Goal: Task Accomplishment & Management: Manage account settings

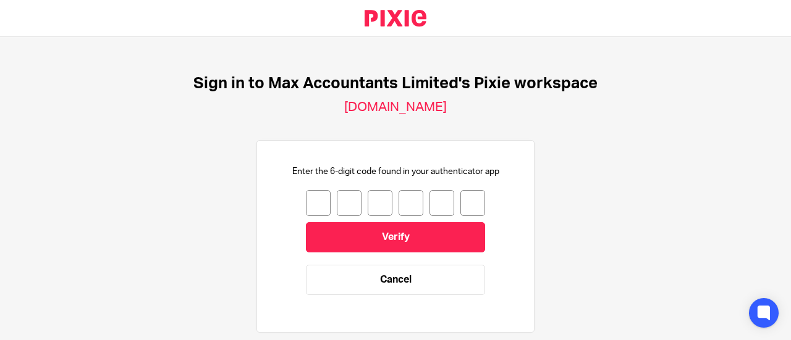
click at [306, 200] on input "number" at bounding box center [318, 203] width 25 height 26
type input "0"
type input "3"
type input "6"
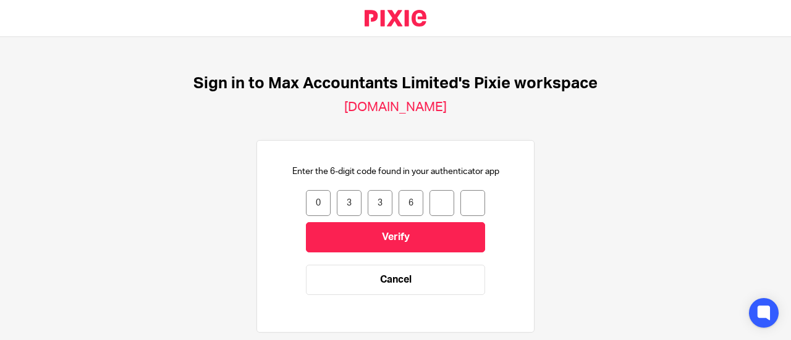
type input "1"
type input "4"
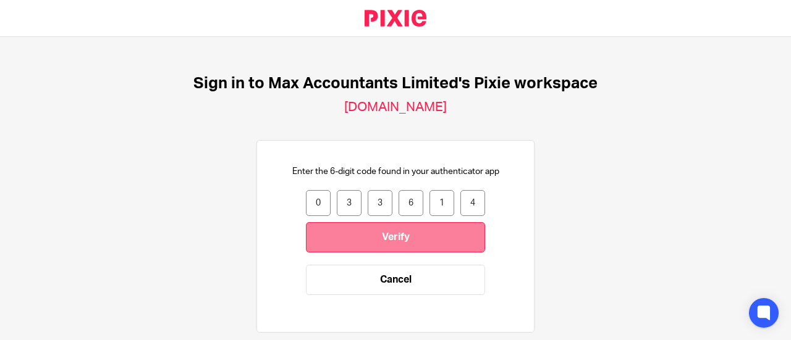
click at [350, 246] on input "Verify" at bounding box center [395, 237] width 179 height 30
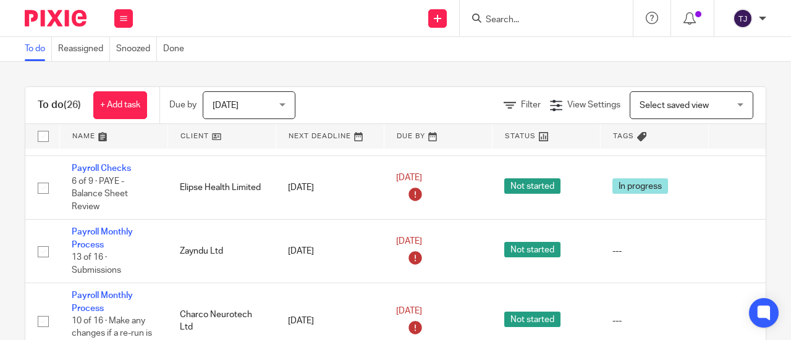
scroll to position [309, 0]
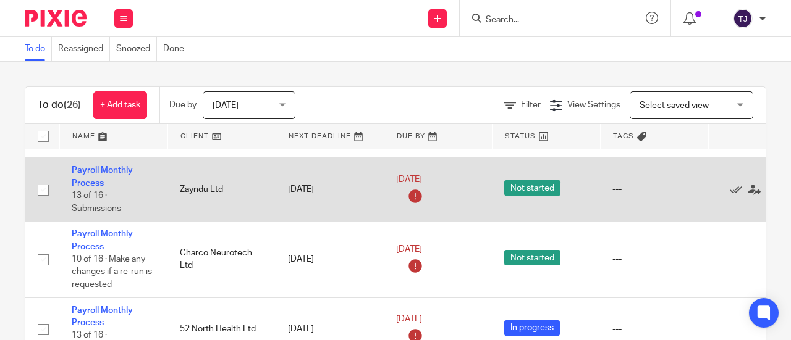
click at [618, 187] on div "---" at bounding box center [653, 190] width 83 height 12
drag, startPoint x: 649, startPoint y: 190, endPoint x: 482, endPoint y: 180, distance: 167.1
click at [649, 191] on div "---" at bounding box center [653, 190] width 83 height 12
click at [83, 171] on link "Payroll Monthly Process" at bounding box center [102, 176] width 61 height 21
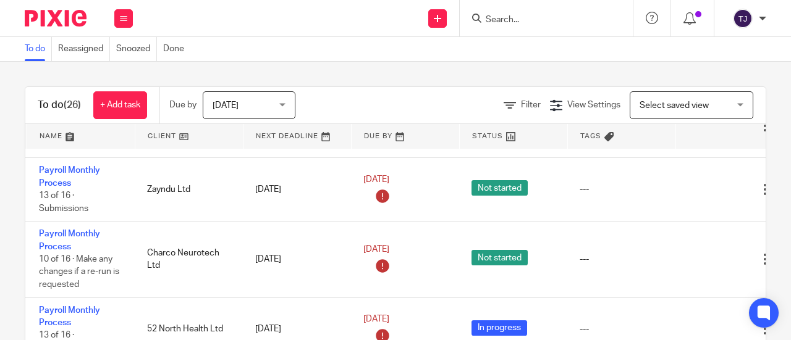
scroll to position [309, 78]
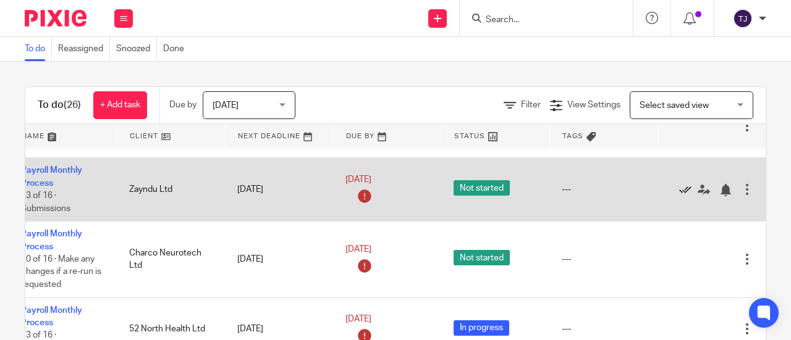
click at [679, 186] on icon at bounding box center [685, 190] width 12 height 12
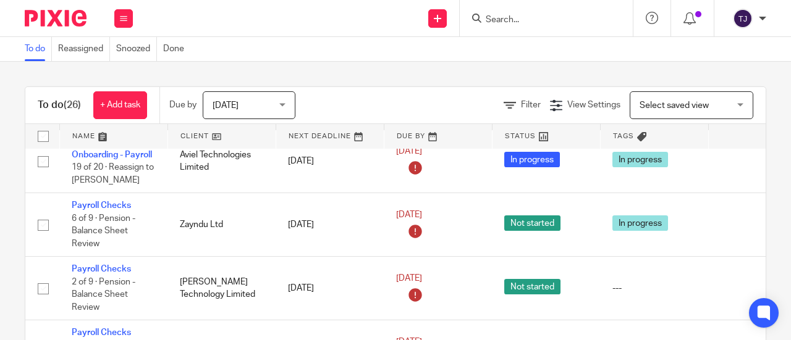
scroll to position [0, 0]
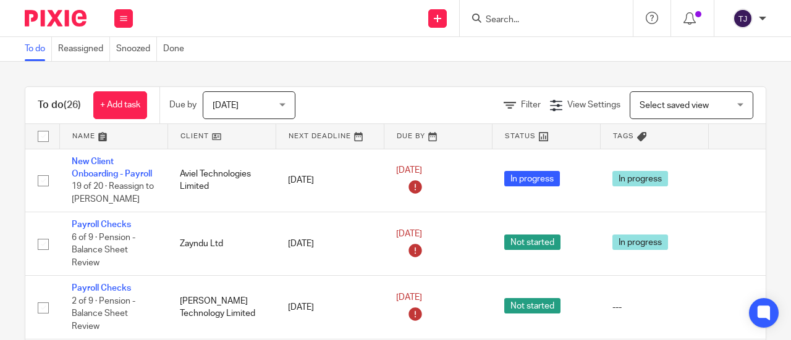
click at [490, 18] on input "Search" at bounding box center [539, 20] width 111 height 11
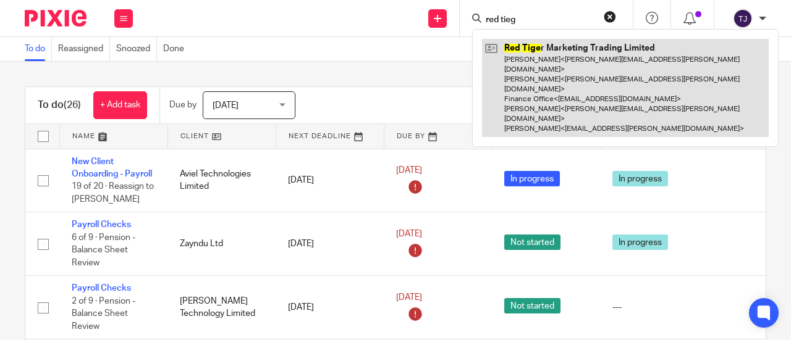
type input "red tieg"
click at [524, 41] on link at bounding box center [625, 88] width 287 height 98
click at [525, 41] on link at bounding box center [625, 88] width 287 height 98
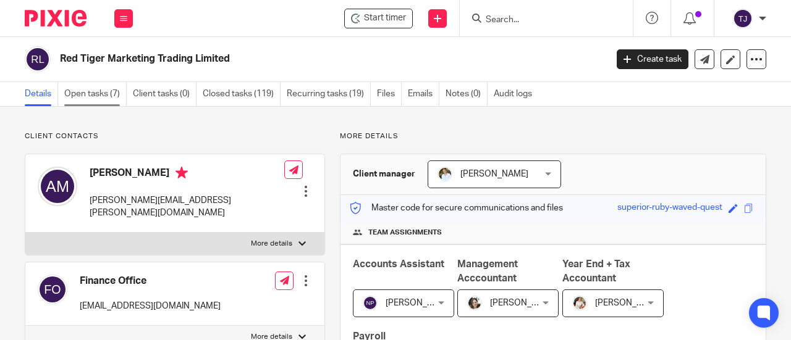
click at [88, 97] on link "Open tasks (7)" at bounding box center [95, 94] width 62 height 24
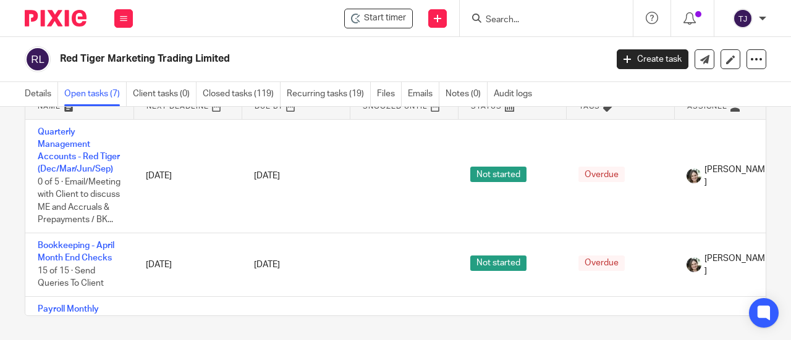
click at [103, 93] on link "Open tasks (7)" at bounding box center [95, 94] width 62 height 24
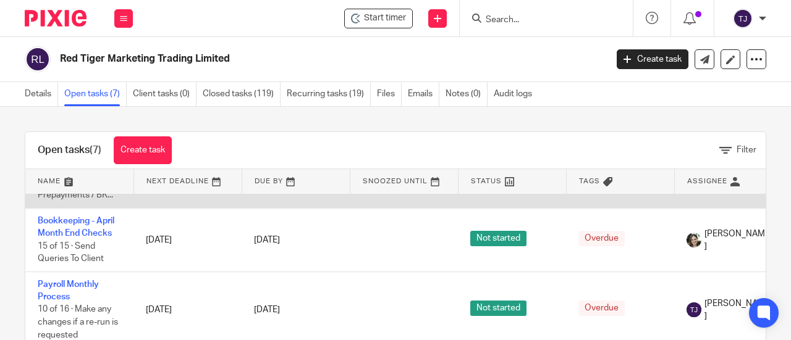
scroll to position [124, 0]
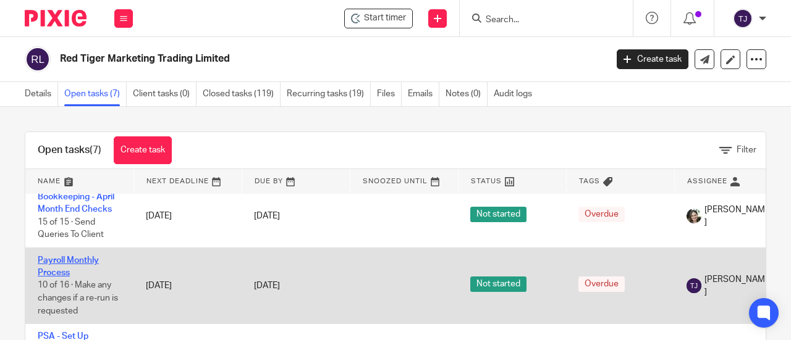
click at [87, 258] on link "Payroll Monthly Process" at bounding box center [68, 266] width 61 height 21
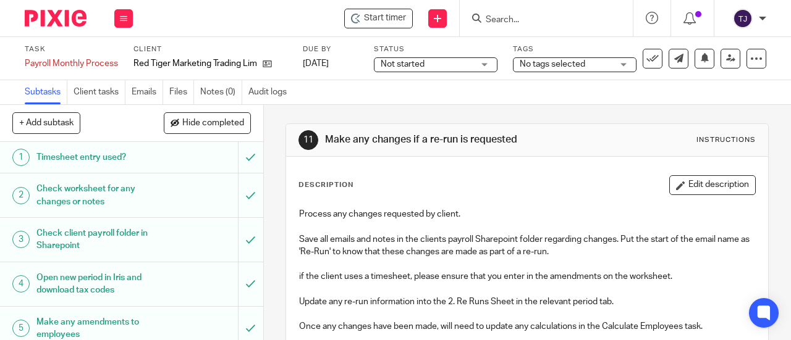
click at [409, 61] on span "Not started" at bounding box center [403, 64] width 44 height 9
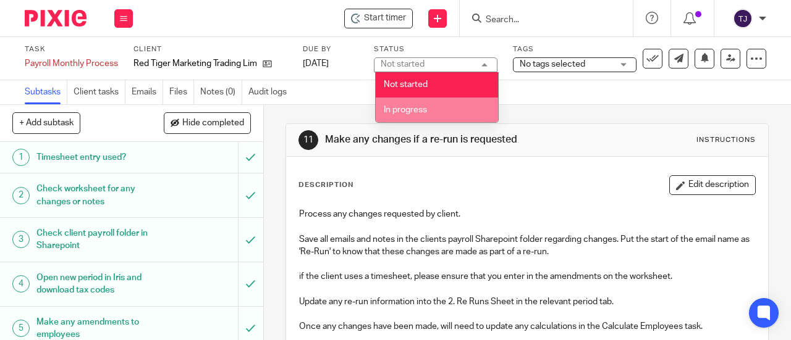
click at [415, 111] on span "In progress" at bounding box center [405, 110] width 43 height 9
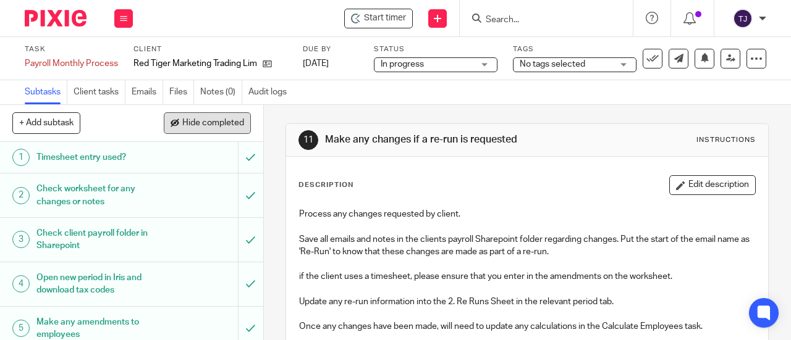
click at [216, 119] on span "Hide completed" at bounding box center [213, 124] width 62 height 10
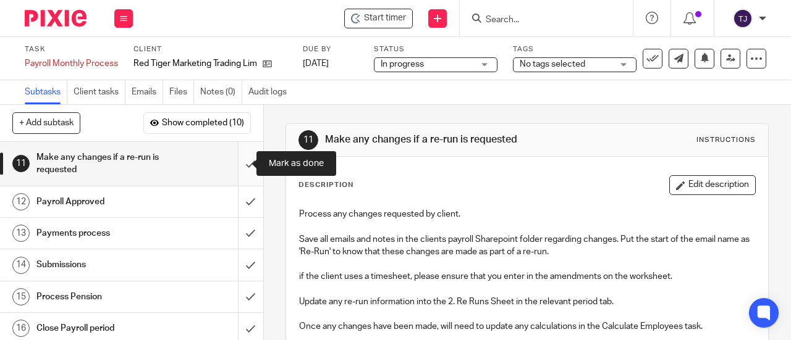
click at [238, 164] on input "submit" at bounding box center [131, 164] width 263 height 44
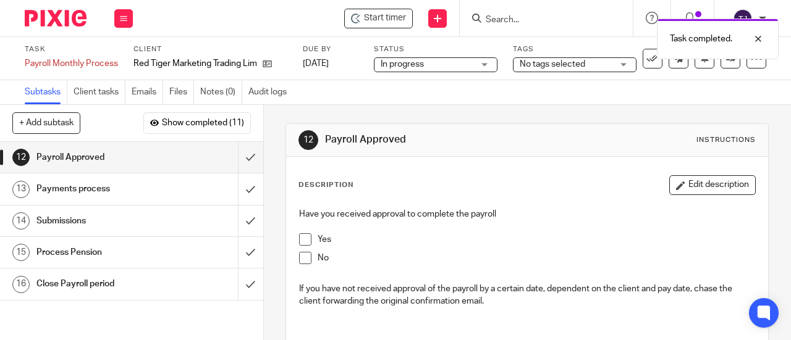
click at [301, 243] on span at bounding box center [305, 240] width 12 height 12
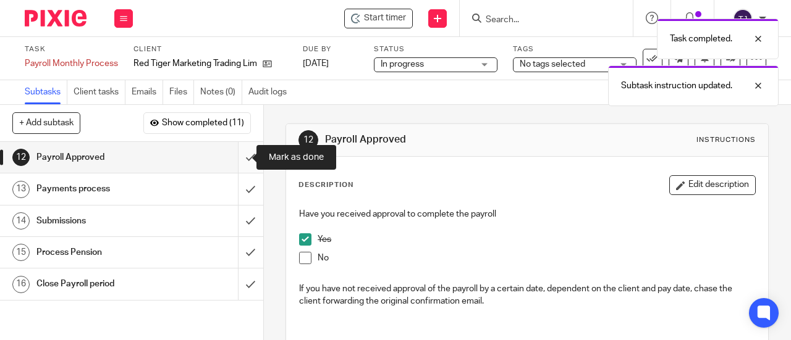
click at [237, 160] on input "submit" at bounding box center [131, 157] width 263 height 31
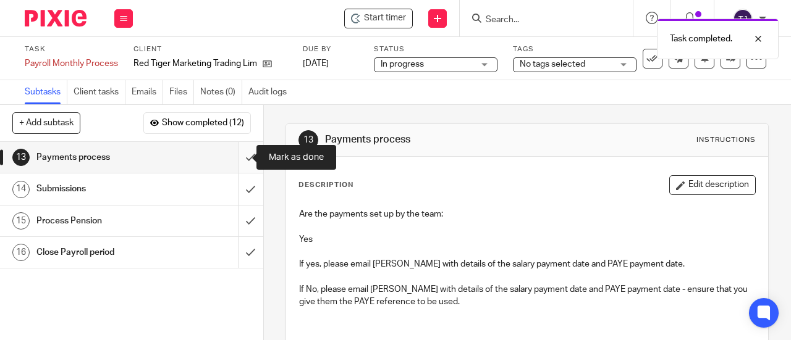
click at [235, 159] on input "submit" at bounding box center [131, 157] width 263 height 31
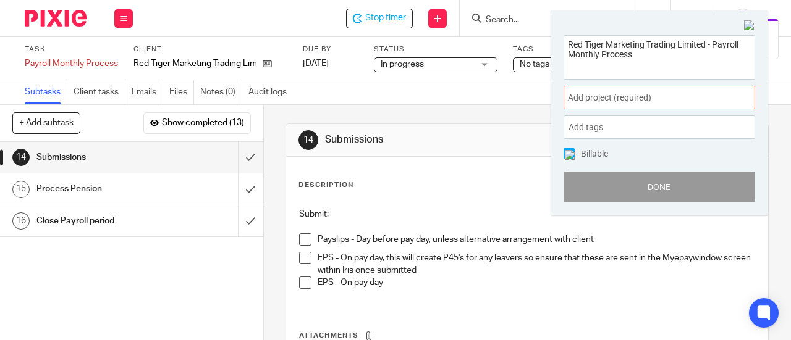
click at [587, 99] on span "Add project (required) :" at bounding box center [646, 97] width 156 height 13
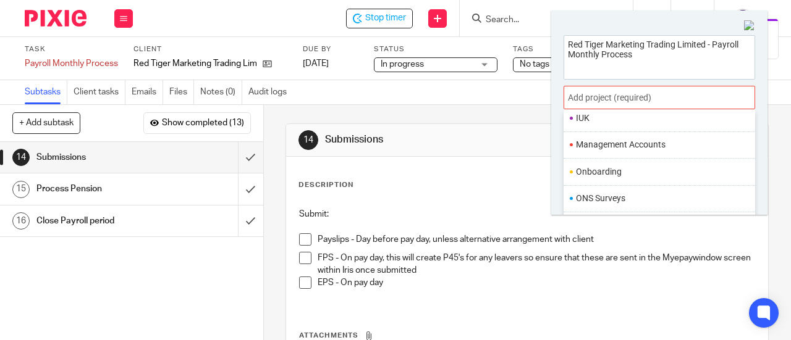
scroll to position [433, 0]
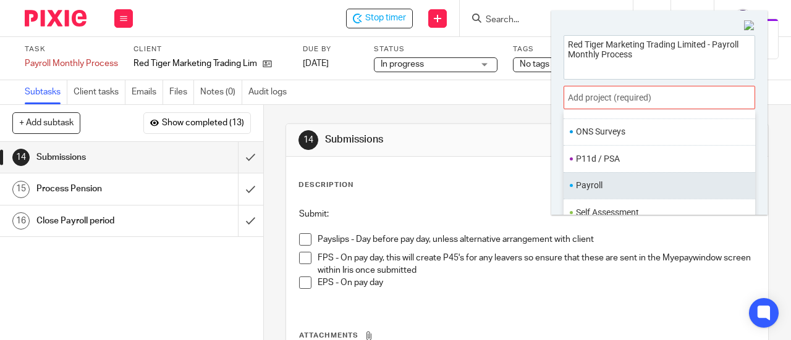
click at [583, 185] on li "Payroll" at bounding box center [656, 185] width 161 height 13
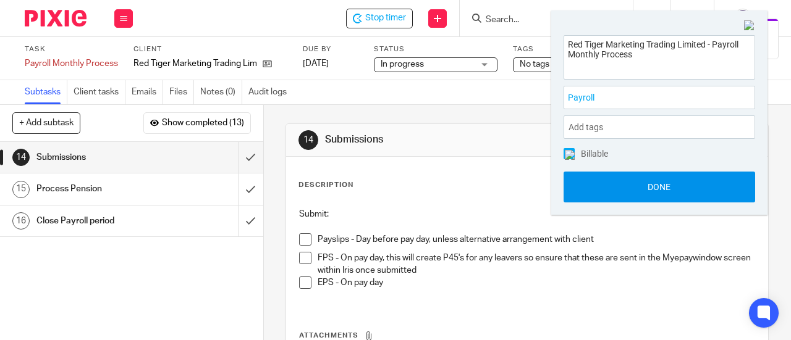
click at [583, 196] on button "Done" at bounding box center [659, 187] width 192 height 31
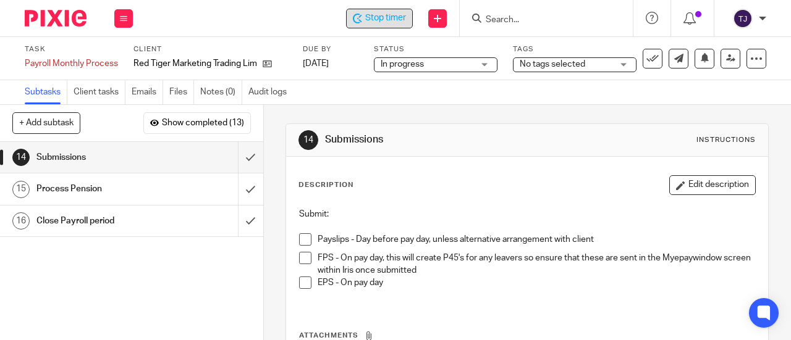
click at [366, 18] on span "Stop timer" at bounding box center [385, 18] width 41 height 13
click at [420, 110] on div "14 Submissions Instructions Description Edit description Submit: Payslips - Day…" at bounding box center [526, 280] width 483 height 350
click at [563, 20] on input "Search" at bounding box center [539, 20] width 111 height 11
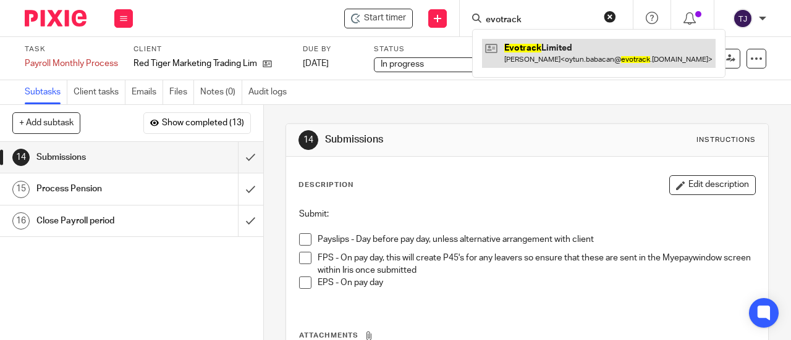
type input "evotrack"
click at [533, 48] on link at bounding box center [599, 53] width 234 height 28
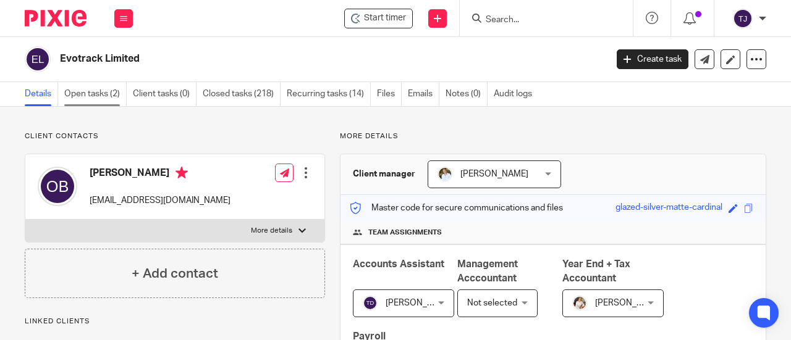
click at [104, 96] on link "Open tasks (2)" at bounding box center [95, 94] width 62 height 24
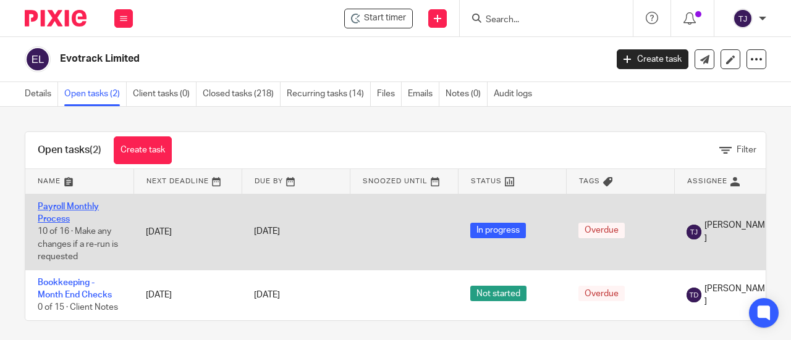
click at [70, 203] on link "Payroll Monthly Process" at bounding box center [68, 213] width 61 height 21
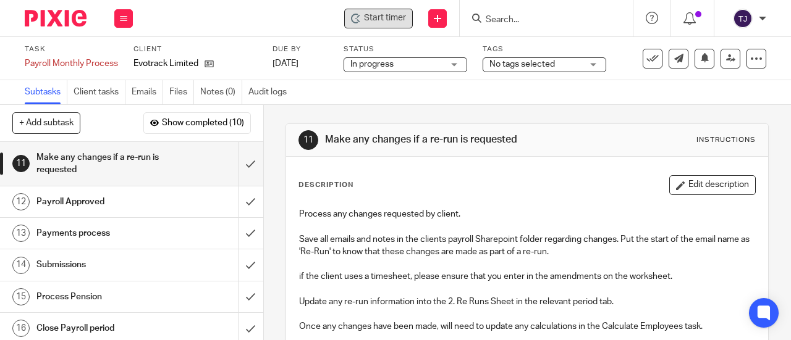
click at [382, 28] on div "Start timer" at bounding box center [378, 19] width 69 height 20
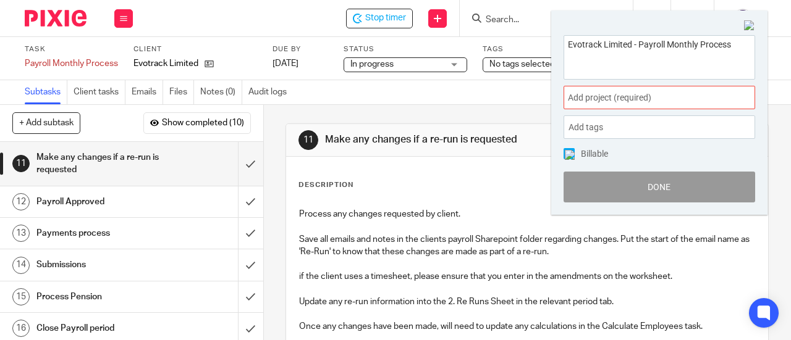
click at [615, 102] on span "Add project (required) :" at bounding box center [646, 97] width 156 height 13
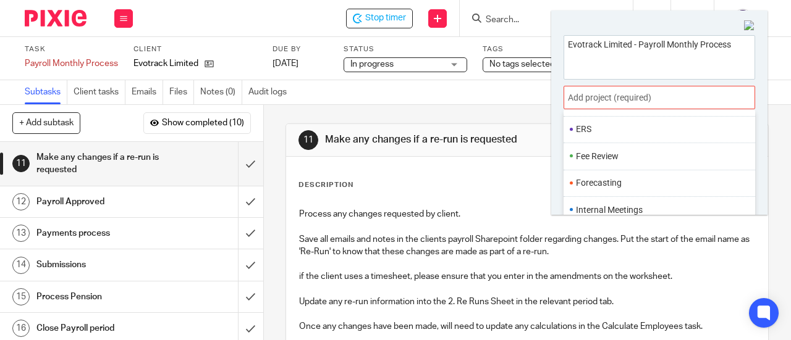
scroll to position [454, 0]
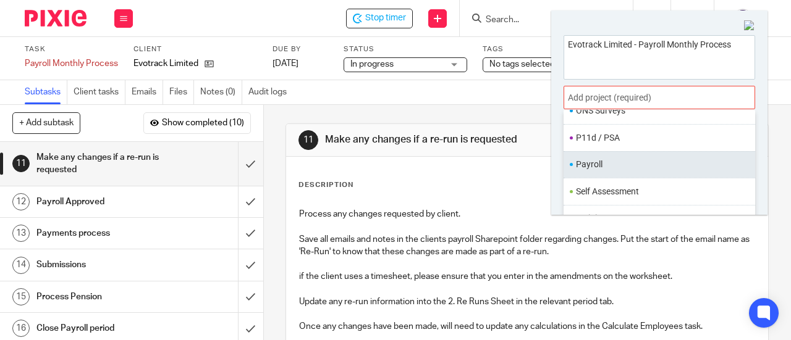
click at [607, 158] on li "Payroll" at bounding box center [656, 164] width 161 height 13
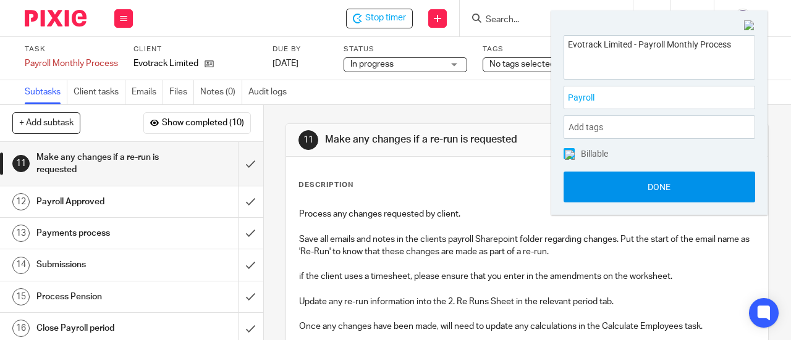
click at [614, 181] on button "Done" at bounding box center [659, 187] width 192 height 31
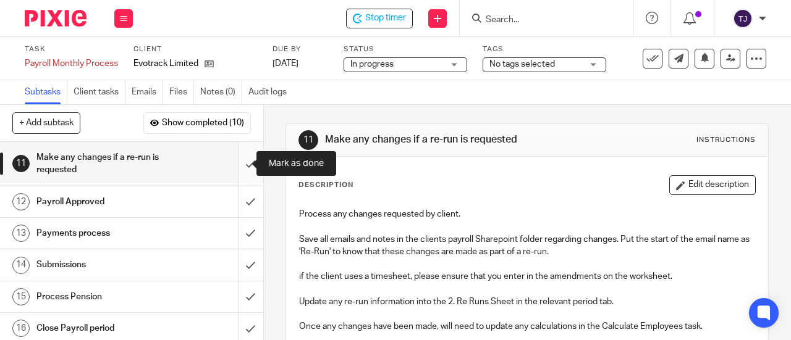
click at [237, 162] on input "submit" at bounding box center [131, 164] width 263 height 44
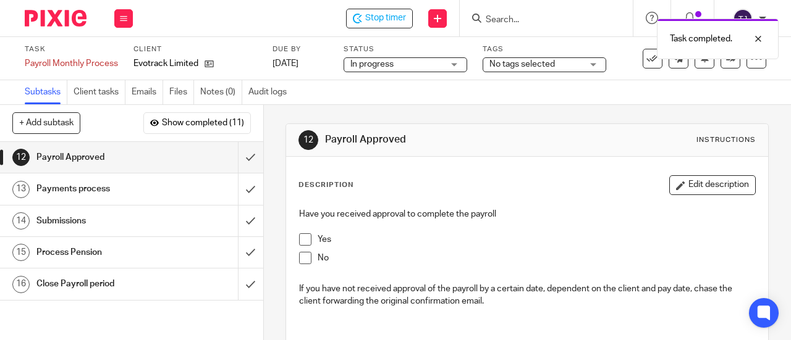
click at [305, 239] on span at bounding box center [305, 240] width 12 height 12
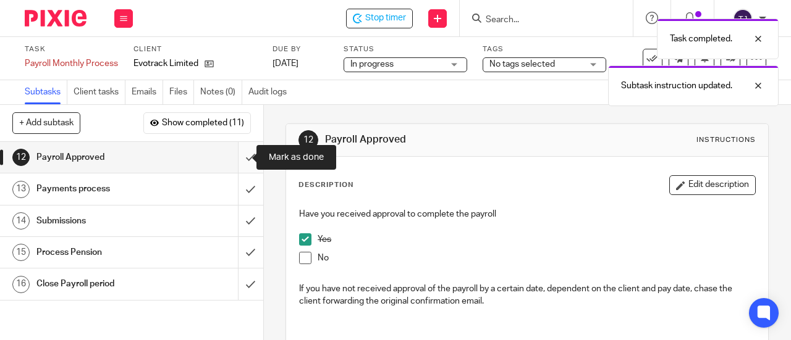
click at [237, 159] on input "submit" at bounding box center [131, 157] width 263 height 31
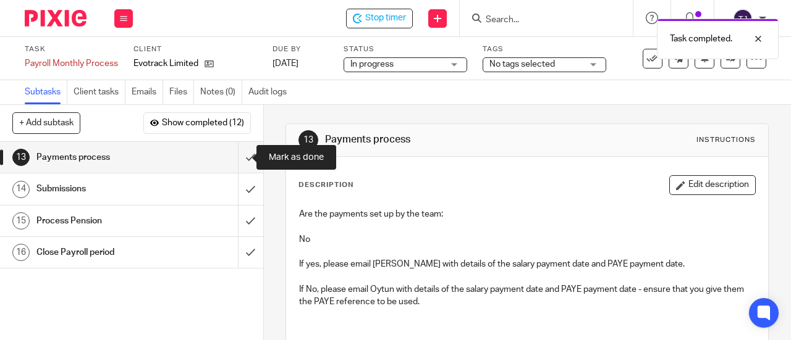
click at [237, 159] on input "submit" at bounding box center [131, 157] width 263 height 31
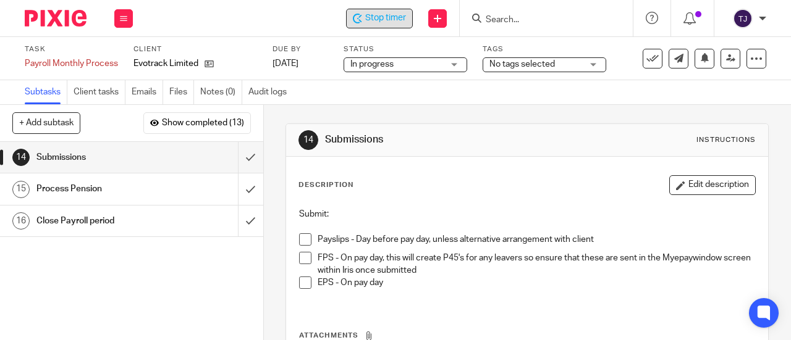
click at [391, 20] on span "Stop timer" at bounding box center [385, 18] width 41 height 13
click at [698, 118] on div "14 Submissions Instructions Description Edit description Submit: Payslips - Day…" at bounding box center [526, 280] width 483 height 350
click at [283, 15] on div "Start timer Send new email Create task Add client Get Support Contact via email…" at bounding box center [468, 18] width 646 height 36
click at [513, 19] on input "Search" at bounding box center [539, 20] width 111 height 11
click at [513, 16] on input "Search" at bounding box center [539, 20] width 111 height 11
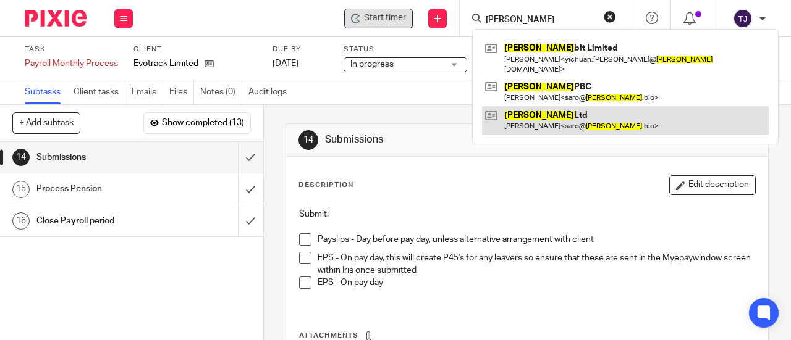
type input "boltz"
click at [519, 106] on link at bounding box center [625, 120] width 287 height 28
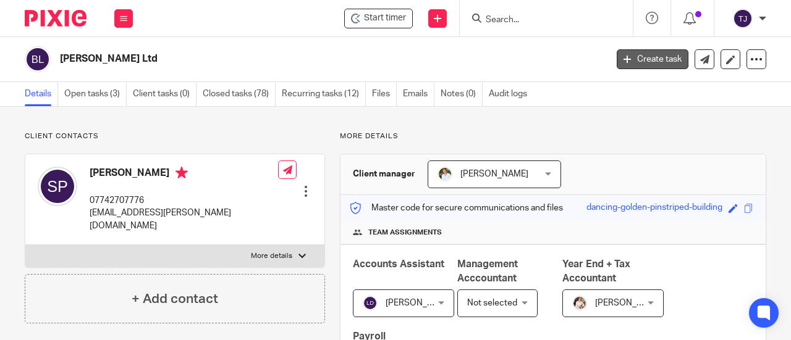
click at [644, 56] on link "Create task" at bounding box center [653, 59] width 72 height 20
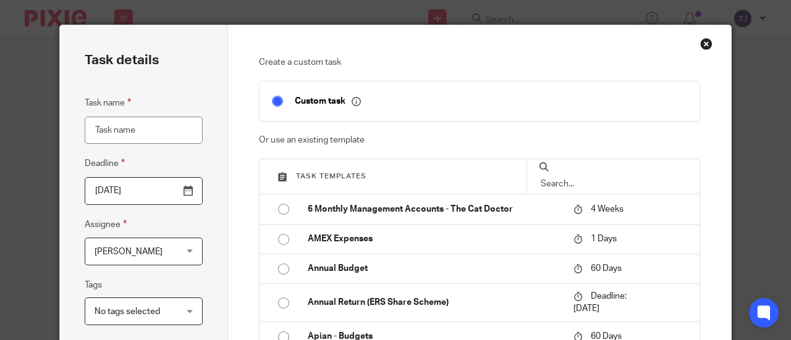
click at [700, 45] on div "Close this dialog window" at bounding box center [706, 44] width 12 height 12
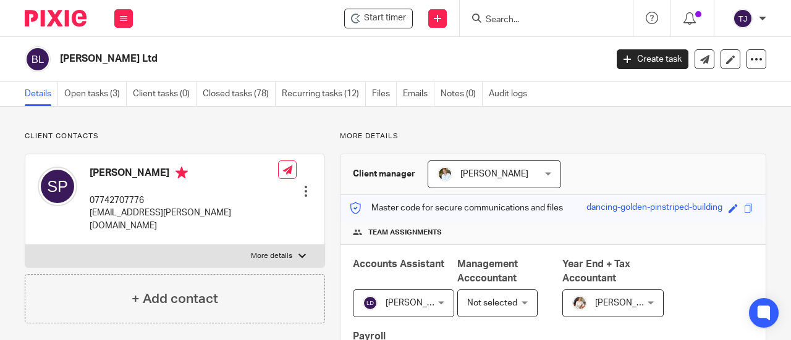
drag, startPoint x: 129, startPoint y: 0, endPoint x: 221, endPoint y: 11, distance: 92.7
click at [221, 11] on div "Start timer Send new email Create task Add client Get Support Contact via email…" at bounding box center [468, 18] width 646 height 36
click at [118, 19] on button at bounding box center [123, 18] width 19 height 19
click at [174, 22] on div "Start timer Send new email Create task Add client Get Support Contact via email…" at bounding box center [468, 18] width 646 height 36
click at [132, 21] on button at bounding box center [123, 18] width 19 height 19
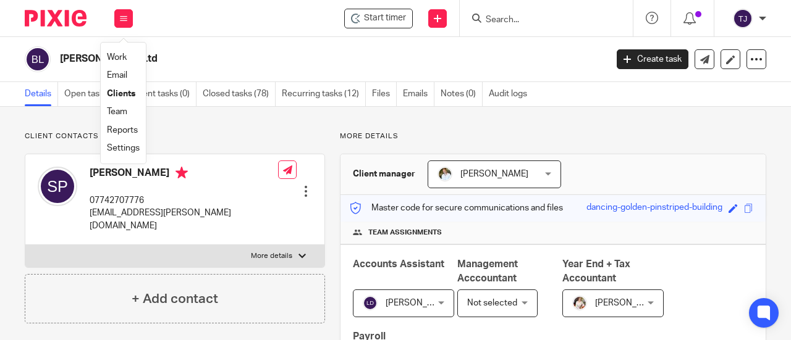
click at [193, 38] on div "Boltz Ltd Create task Update from Companies House Export data Merge Archive cli…" at bounding box center [395, 59] width 791 height 45
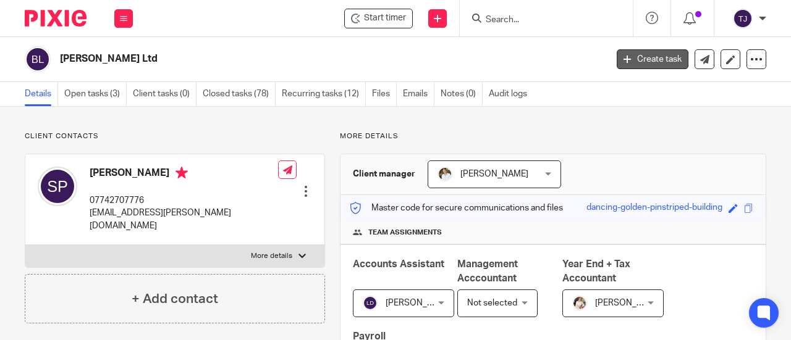
click at [640, 60] on link "Create task" at bounding box center [653, 59] width 72 height 20
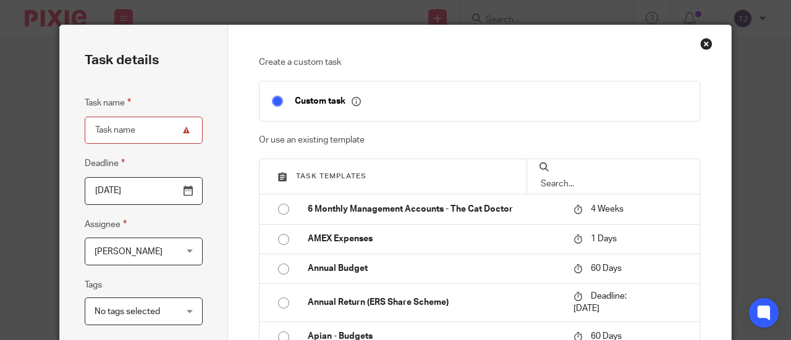
click at [603, 179] on input "text" at bounding box center [613, 184] width 148 height 14
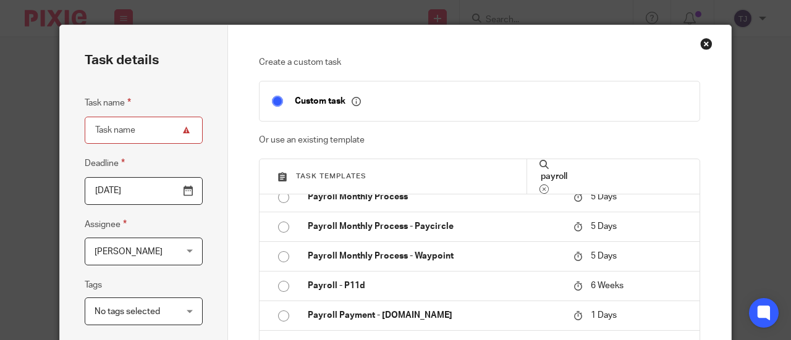
scroll to position [526, 0]
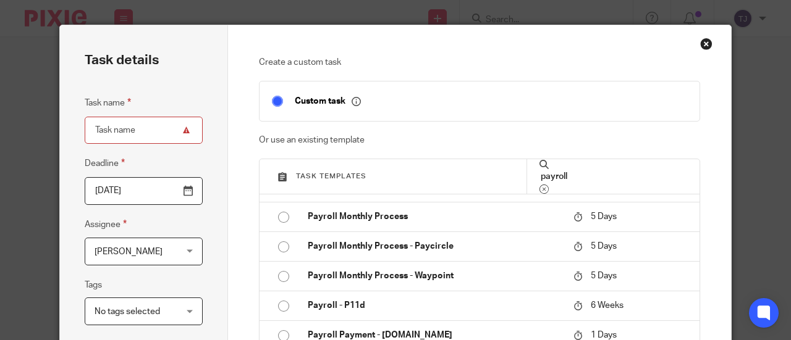
type input "payroll"
click at [703, 44] on div "Close this dialog window" at bounding box center [706, 44] width 12 height 12
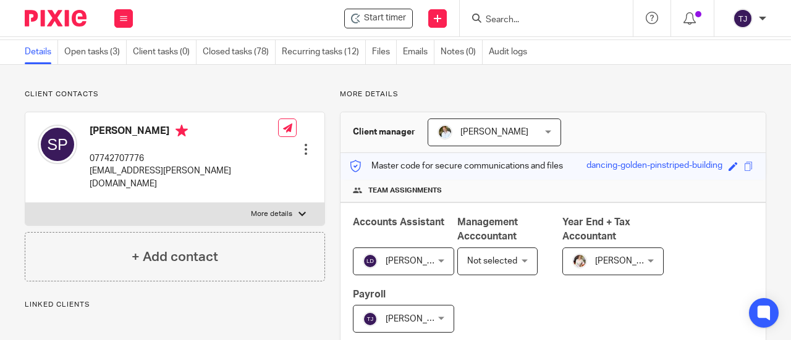
scroll to position [62, 0]
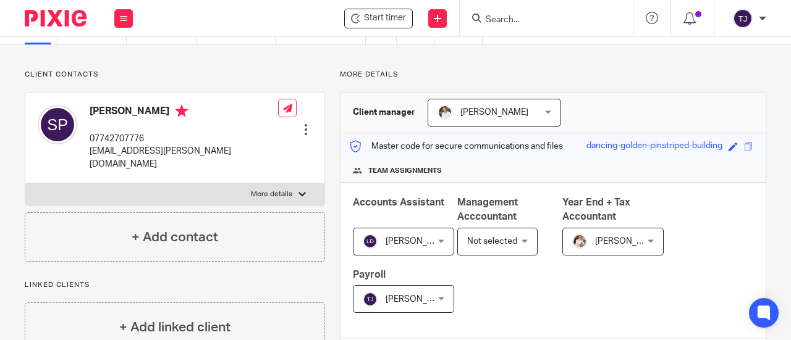
click at [526, 15] on input "Search" at bounding box center [539, 20] width 111 height 11
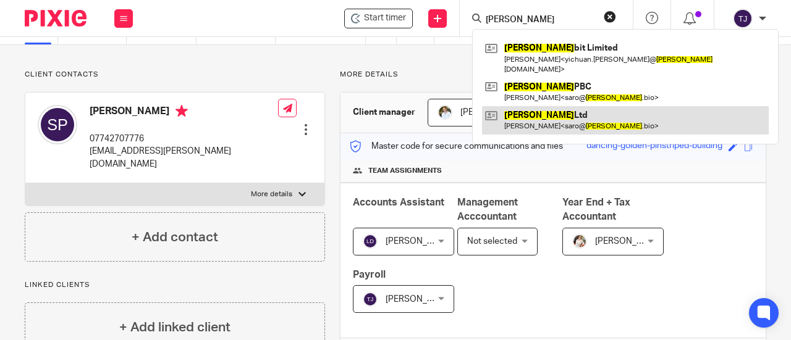
type input "boltz"
click at [508, 106] on link at bounding box center [625, 120] width 287 height 28
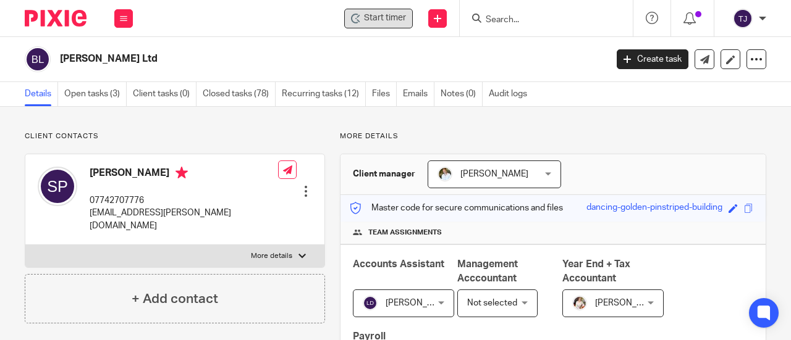
click at [387, 22] on span "Start timer" at bounding box center [385, 18] width 42 height 13
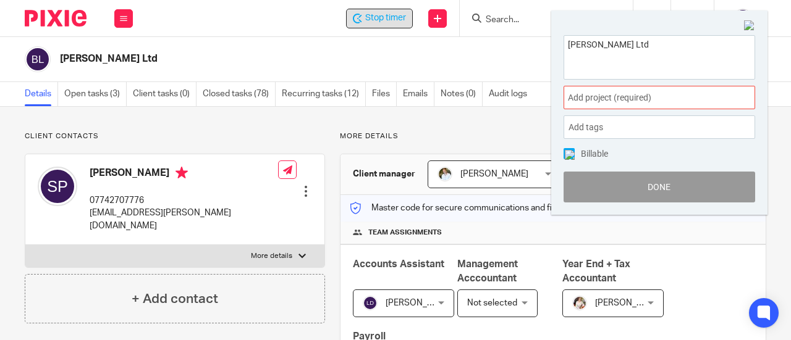
click at [593, 98] on span "Add project (required) :" at bounding box center [646, 97] width 156 height 13
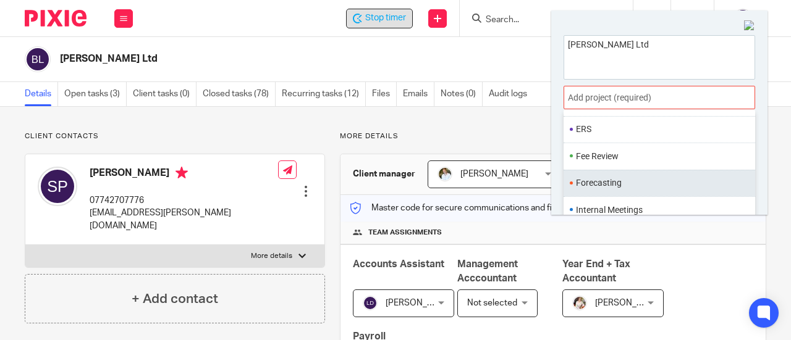
scroll to position [433, 0]
click at [609, 179] on li "Payroll" at bounding box center [656, 185] width 161 height 13
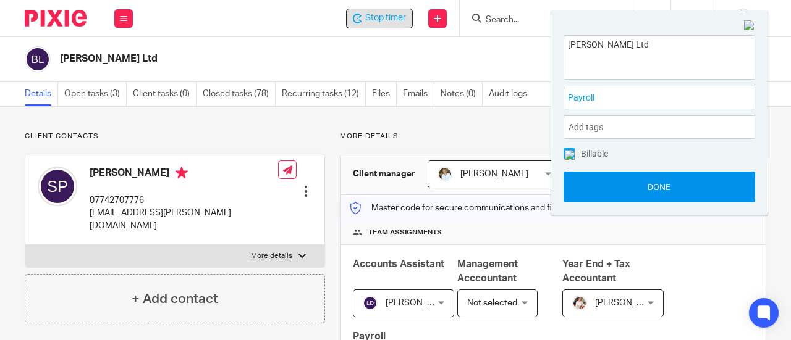
click at [612, 191] on button "Done" at bounding box center [659, 187] width 192 height 31
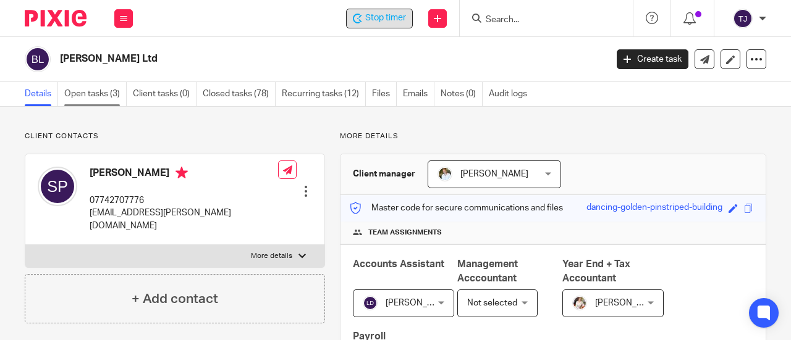
click at [92, 88] on link "Open tasks (3)" at bounding box center [95, 94] width 62 height 24
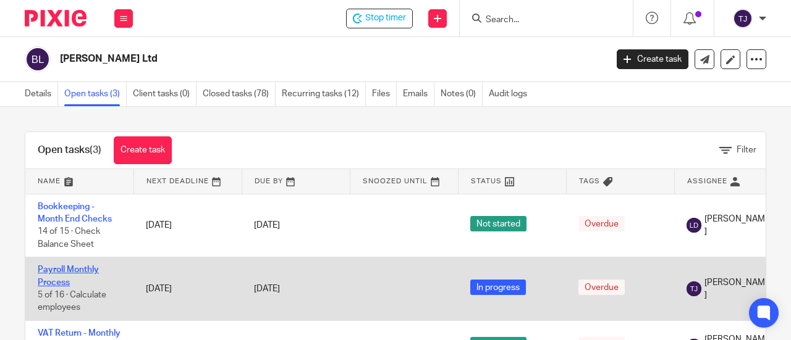
click at [93, 269] on link "Payroll Monthly Process" at bounding box center [68, 276] width 61 height 21
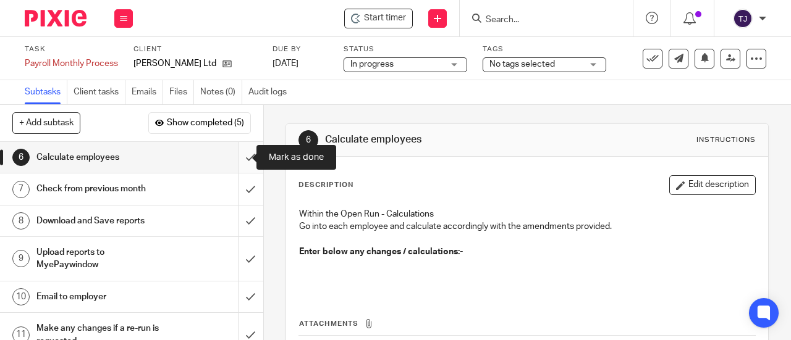
click at [236, 159] on input "submit" at bounding box center [131, 157] width 263 height 31
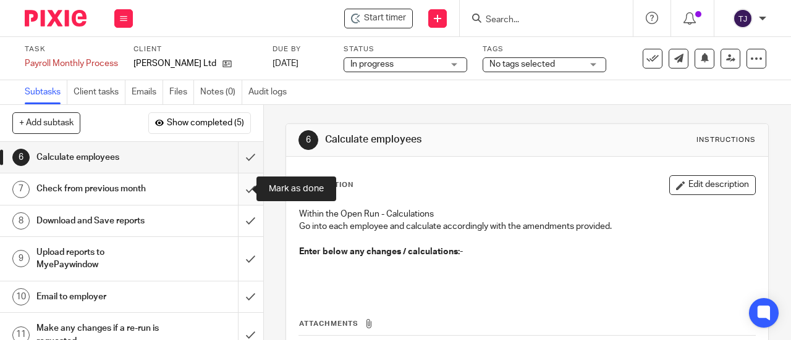
click at [237, 191] on input "submit" at bounding box center [131, 189] width 263 height 31
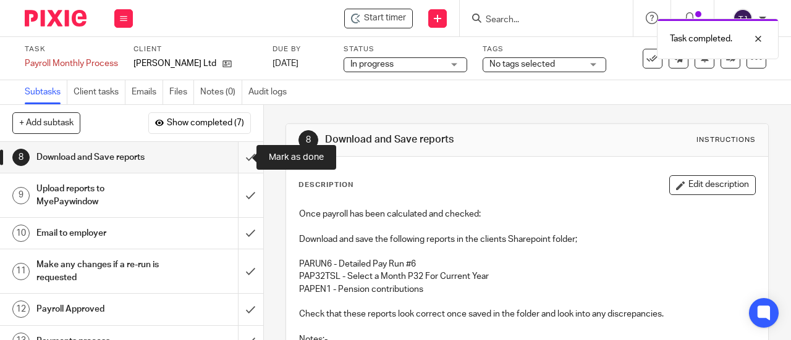
click at [238, 158] on input "submit" at bounding box center [131, 157] width 263 height 31
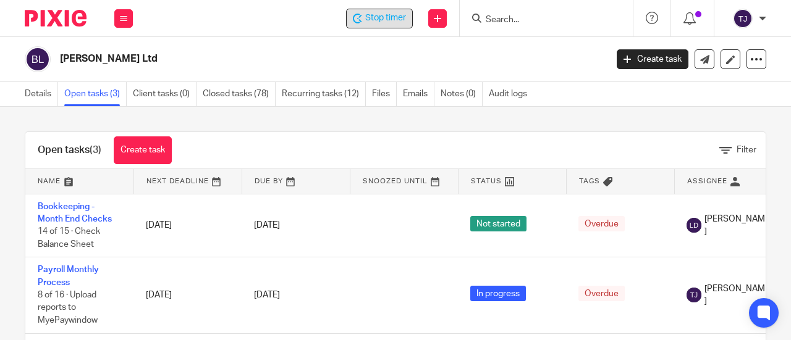
click at [373, 21] on span "Stop timer" at bounding box center [385, 18] width 41 height 13
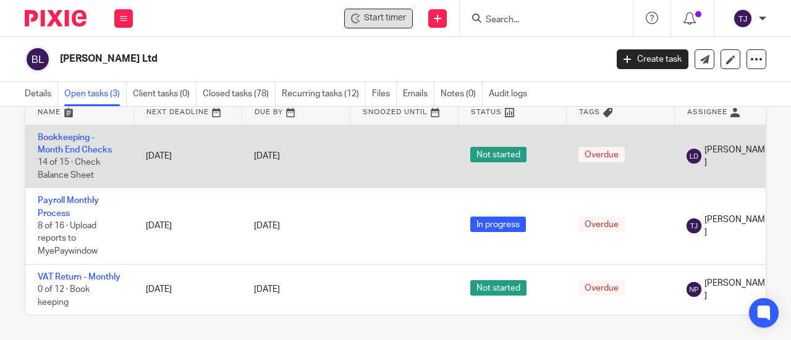
scroll to position [75, 0]
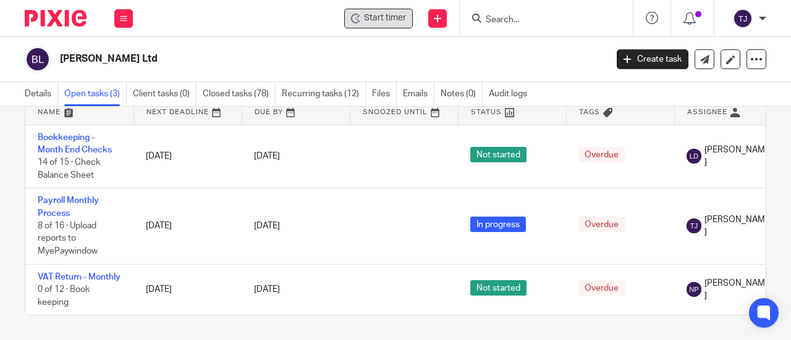
click at [711, 89] on div "Details Open tasks (3) Client tasks (0) Closed tasks (78) Recurring tasks (12) …" at bounding box center [395, 94] width 791 height 25
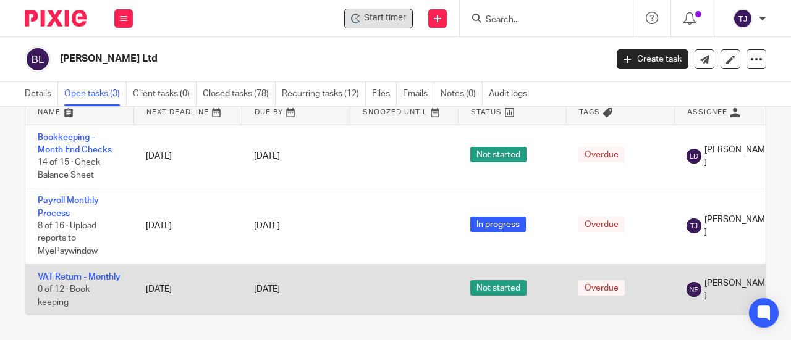
scroll to position [15, 0]
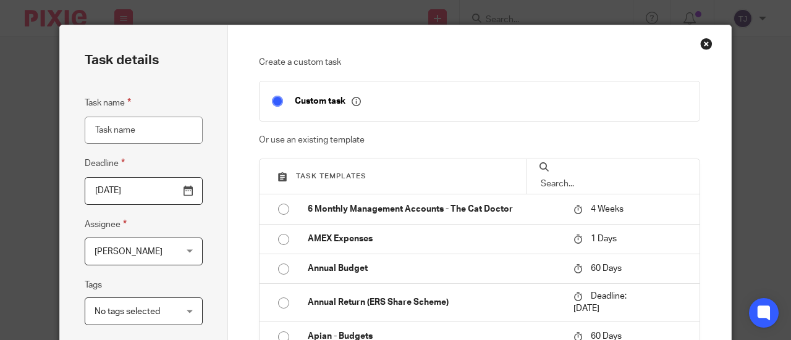
click at [706, 46] on div "Close this dialog window" at bounding box center [706, 44] width 12 height 12
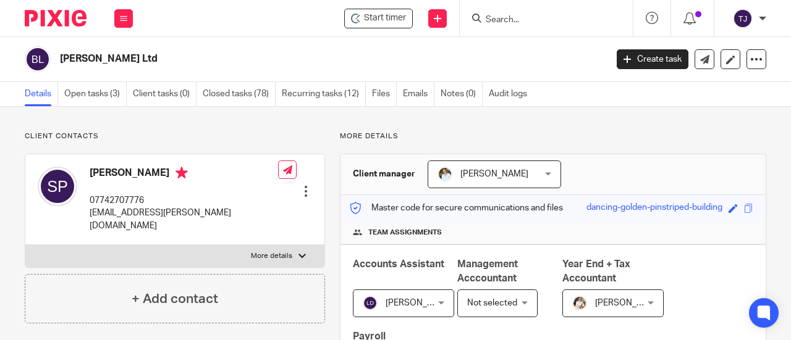
click at [504, 20] on input "Search" at bounding box center [539, 20] width 111 height 11
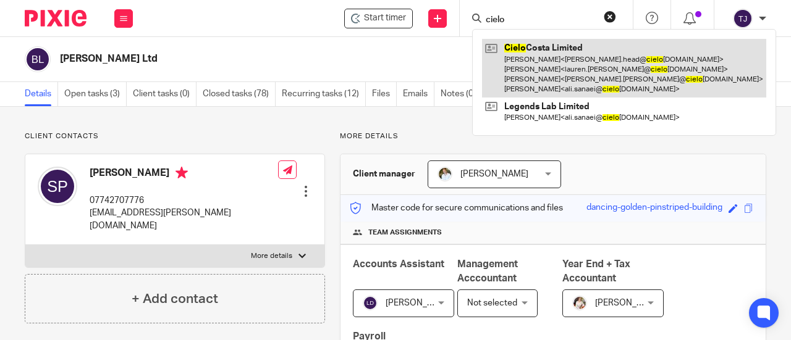
type input "cielo"
click at [513, 51] on link at bounding box center [624, 68] width 284 height 59
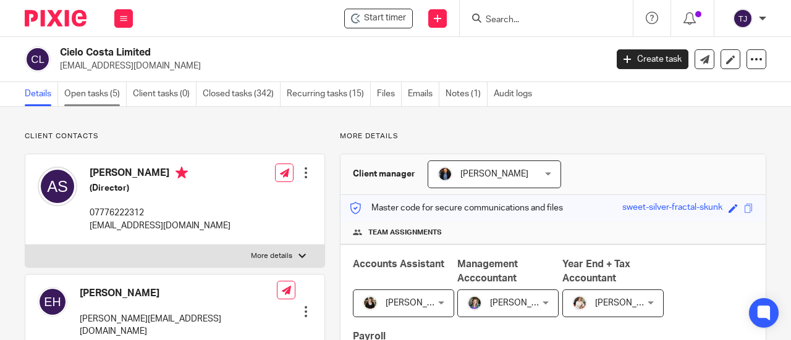
click at [103, 95] on link "Open tasks (5)" at bounding box center [95, 94] width 62 height 24
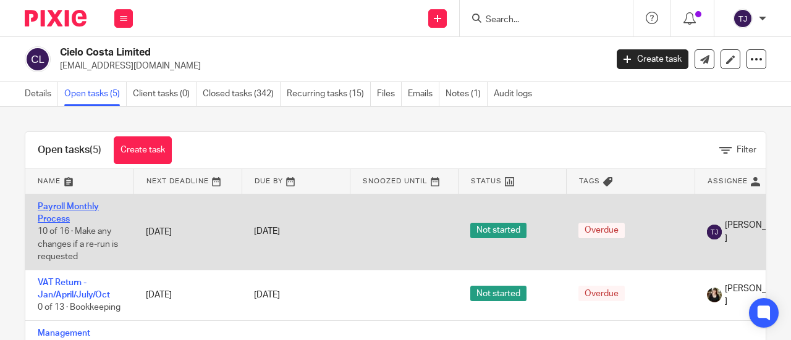
click at [88, 205] on link "Payroll Monthly Process" at bounding box center [68, 213] width 61 height 21
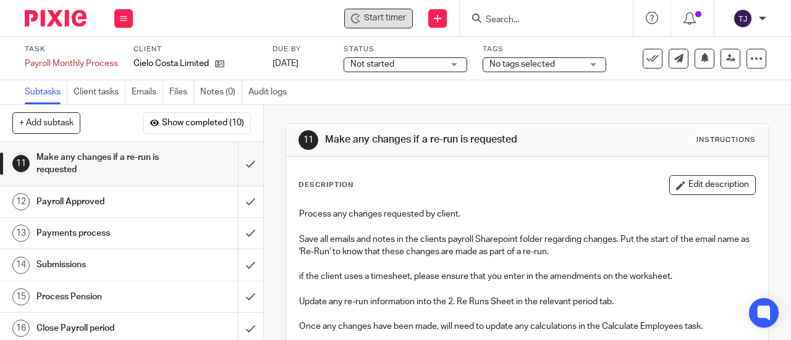
click at [383, 27] on div "Start timer" at bounding box center [378, 19] width 69 height 20
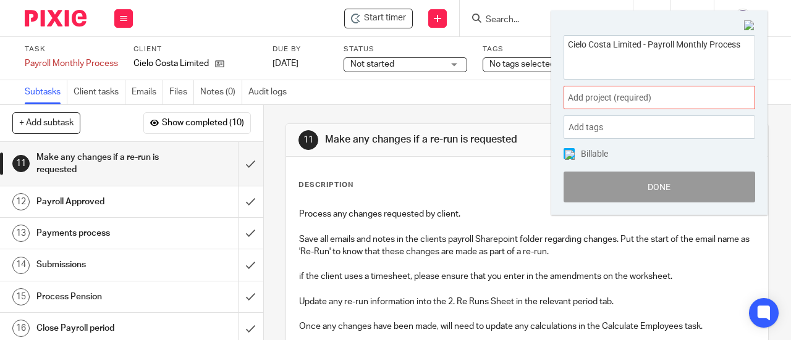
click at [636, 103] on span "Add project (required) :" at bounding box center [646, 97] width 156 height 13
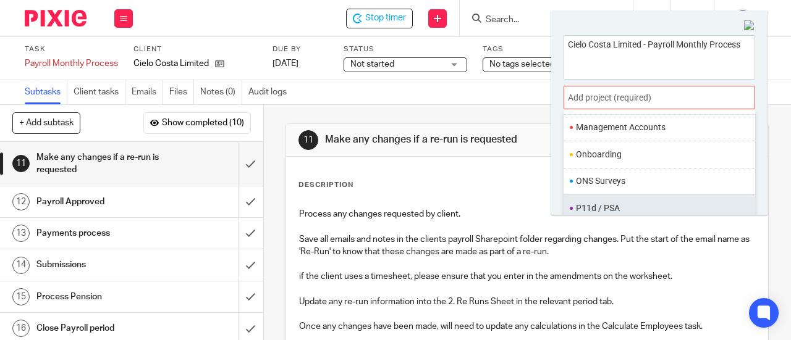
scroll to position [454, 0]
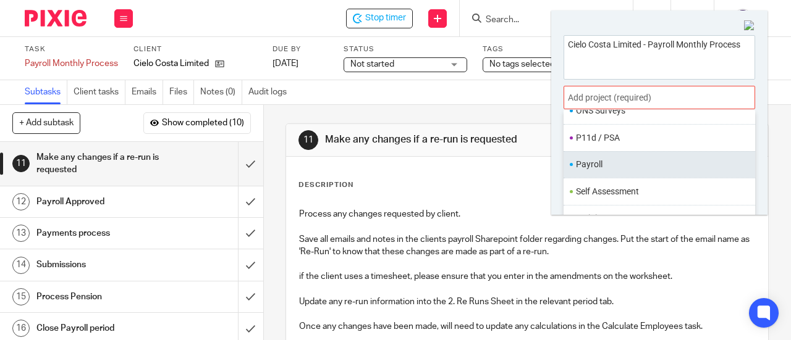
click at [643, 164] on ul "Payroll" at bounding box center [659, 164] width 192 height 27
click at [635, 158] on li "Payroll" at bounding box center [656, 164] width 161 height 13
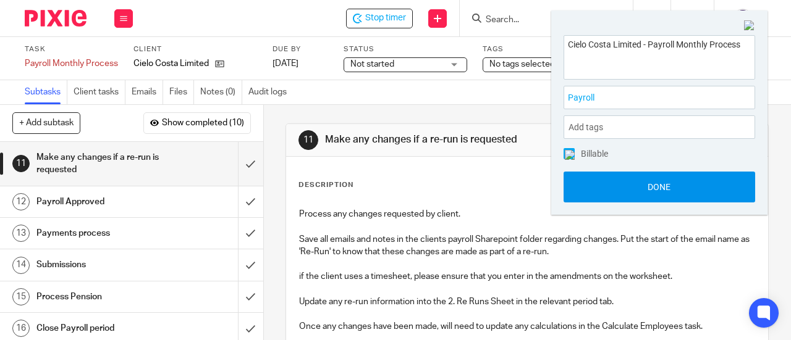
click at [635, 184] on button "Done" at bounding box center [659, 187] width 192 height 31
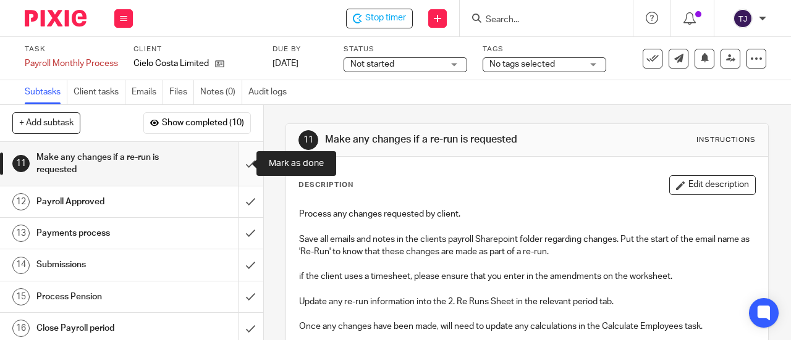
click at [239, 164] on input "submit" at bounding box center [131, 164] width 263 height 44
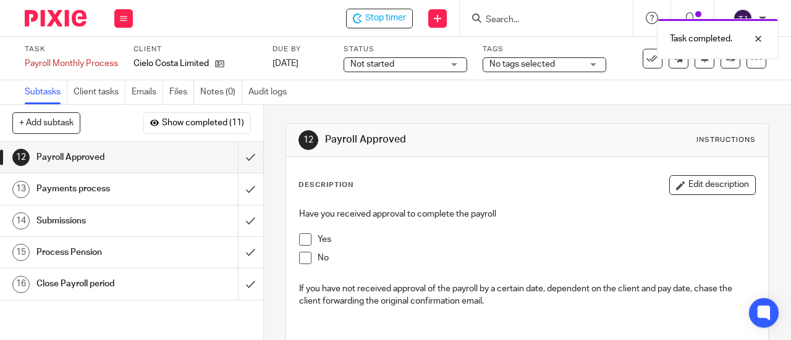
click at [304, 238] on span at bounding box center [305, 240] width 12 height 12
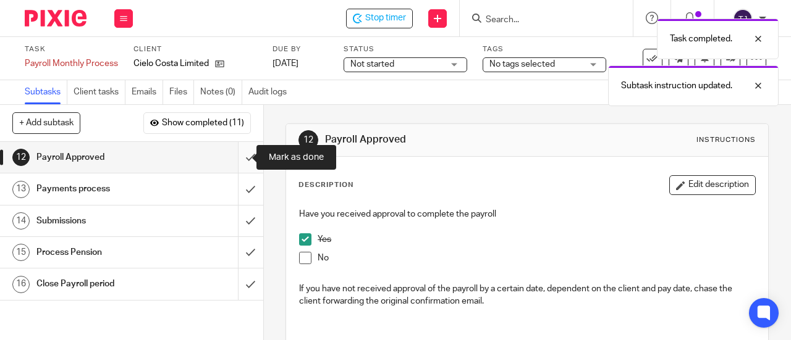
click at [237, 159] on input "submit" at bounding box center [131, 157] width 263 height 31
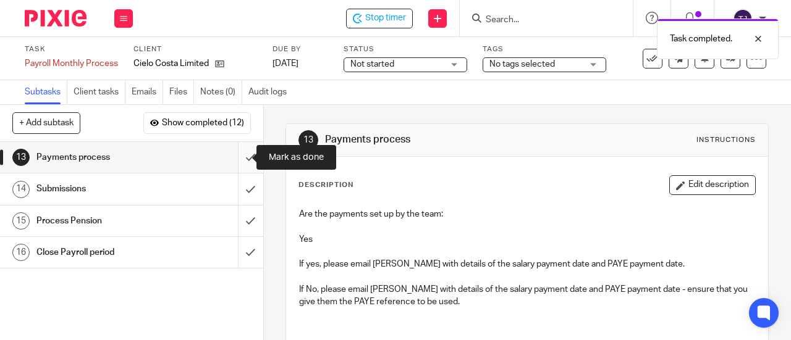
click at [236, 159] on input "submit" at bounding box center [131, 157] width 263 height 31
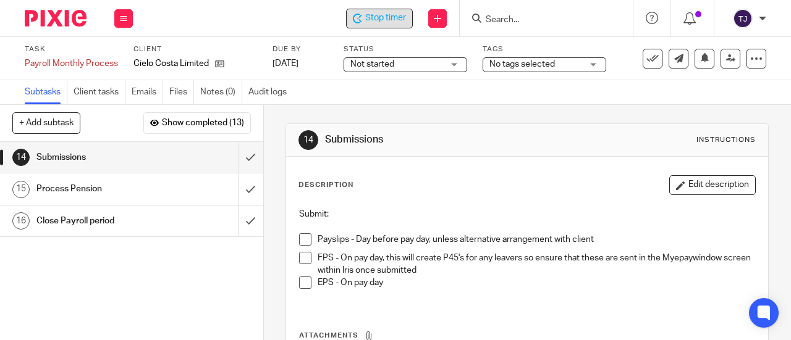
click at [381, 19] on span "Stop timer" at bounding box center [385, 18] width 41 height 13
click at [530, 20] on input "Search" at bounding box center [539, 20] width 111 height 11
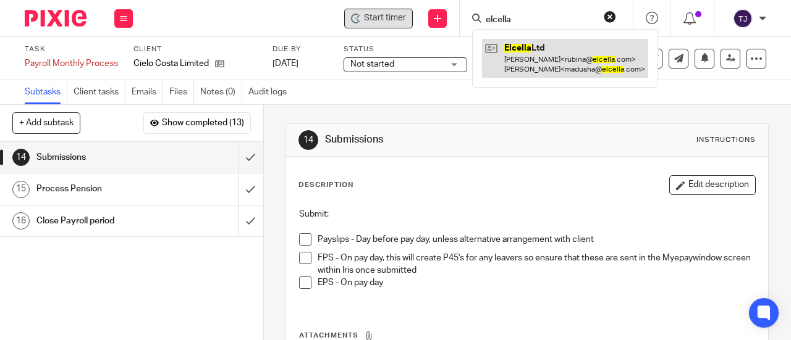
type input "elcella"
click at [528, 44] on link at bounding box center [565, 58] width 166 height 38
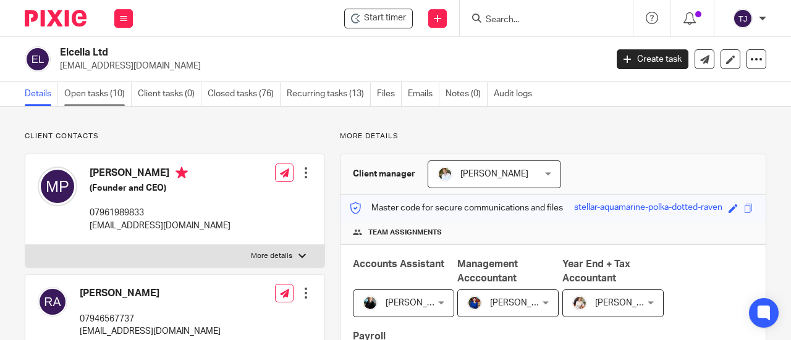
click at [104, 90] on link "Open tasks (10)" at bounding box center [97, 94] width 67 height 24
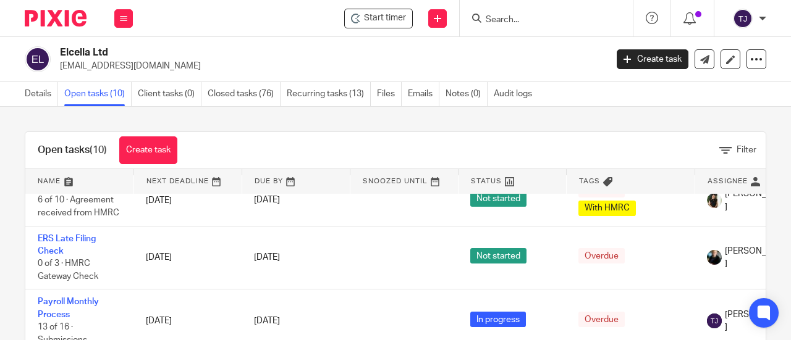
scroll to position [309, 0]
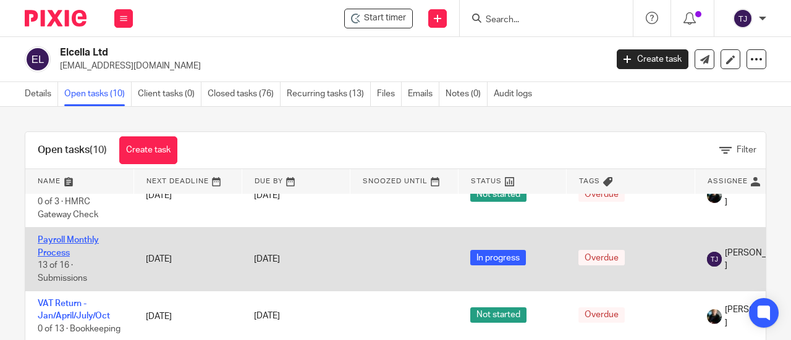
click at [91, 240] on link "Payroll Monthly Process" at bounding box center [68, 246] width 61 height 21
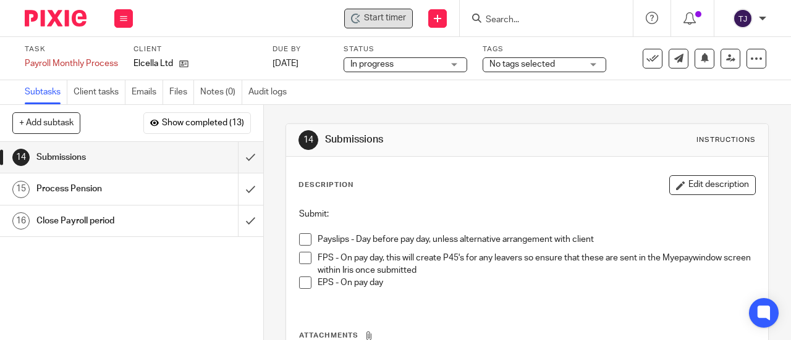
click at [386, 25] on div "Start timer" at bounding box center [378, 19] width 69 height 20
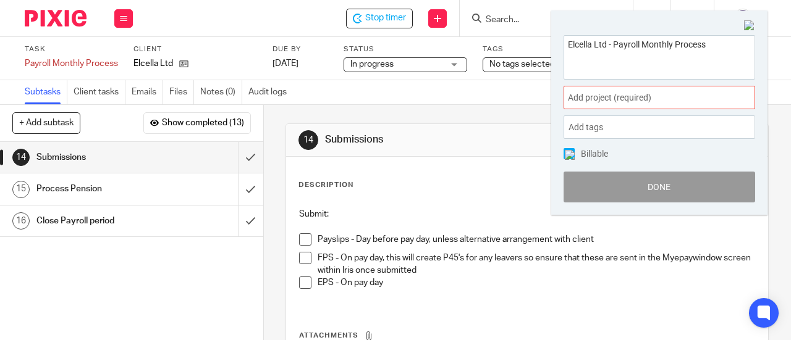
click at [583, 99] on span "Add project (required) :" at bounding box center [646, 97] width 156 height 13
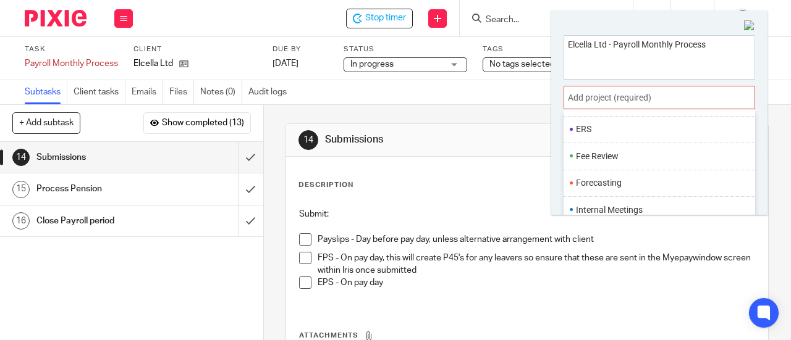
scroll to position [433, 0]
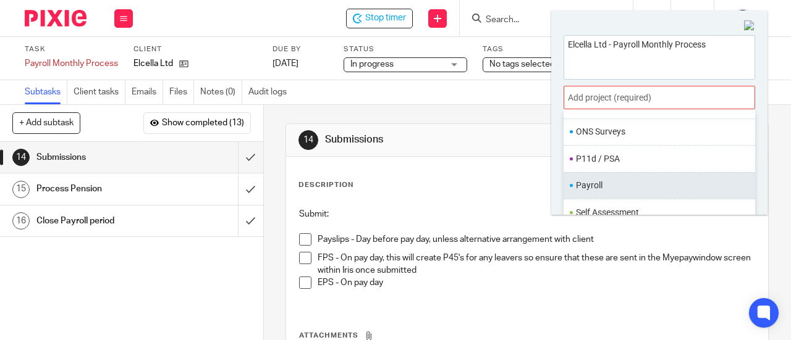
click at [592, 179] on li "Payroll" at bounding box center [656, 185] width 161 height 13
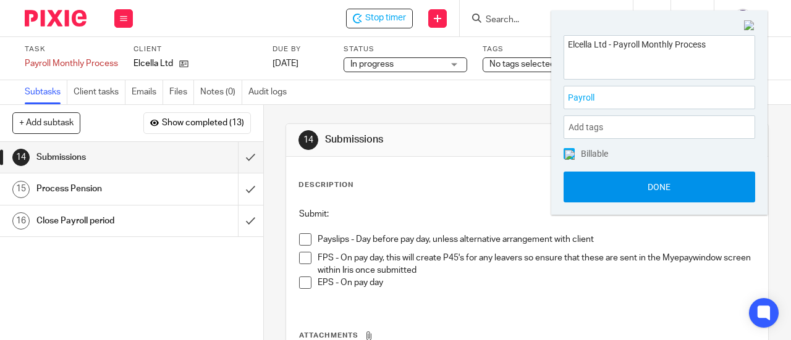
click at [595, 187] on button "Done" at bounding box center [659, 187] width 192 height 31
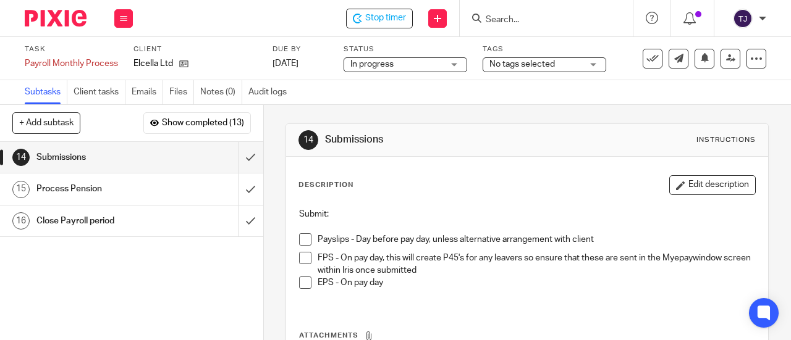
click at [303, 240] on span at bounding box center [305, 240] width 12 height 12
click at [382, 17] on span "Stop timer" at bounding box center [385, 18] width 41 height 13
click at [455, 91] on div "Subtasks Client tasks Emails Files Notes (0) Audit logs" at bounding box center [395, 92] width 791 height 25
click at [525, 21] on input "Search" at bounding box center [539, 20] width 111 height 11
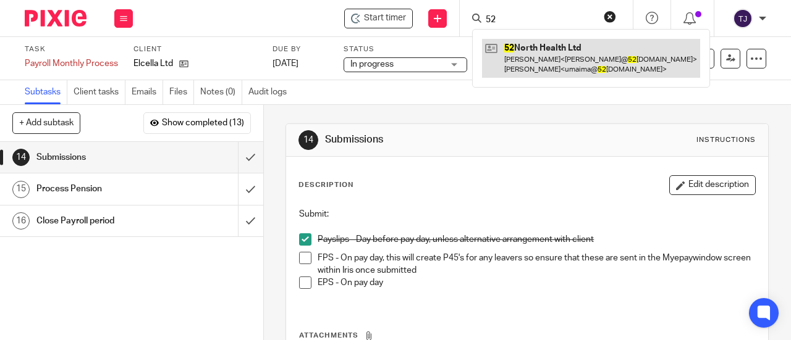
type input "52"
click at [524, 48] on link at bounding box center [591, 58] width 218 height 38
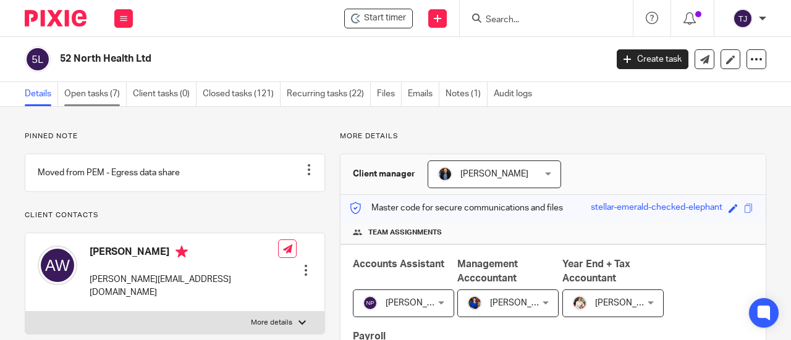
click at [88, 93] on link "Open tasks (7)" at bounding box center [95, 94] width 62 height 24
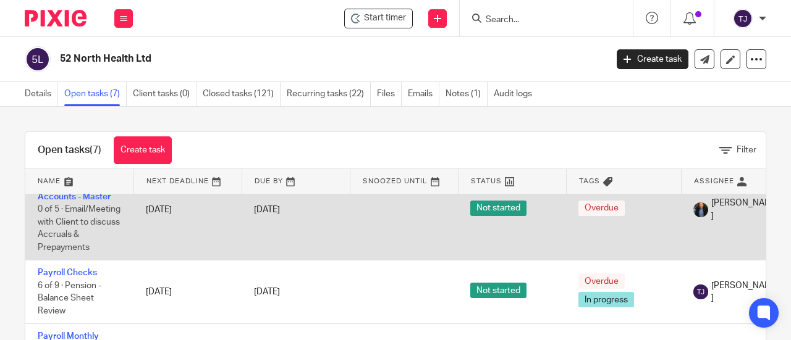
scroll to position [185, 0]
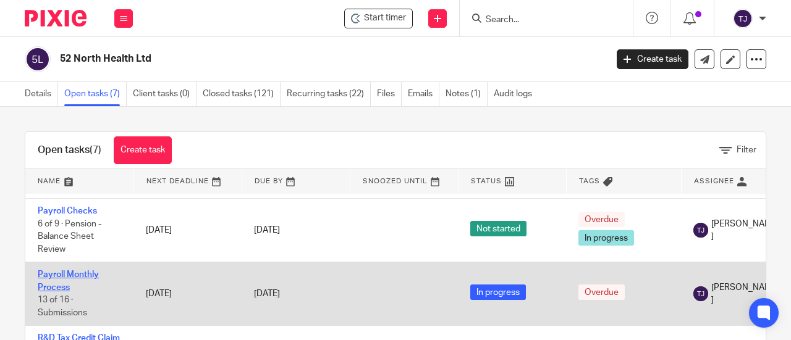
click at [96, 275] on link "Payroll Monthly Process" at bounding box center [68, 281] width 61 height 21
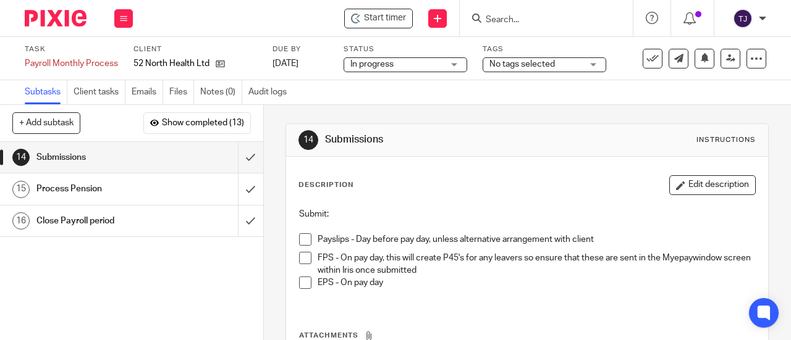
click at [120, 161] on h1 "Submissions" at bounding box center [99, 157] width 126 height 19
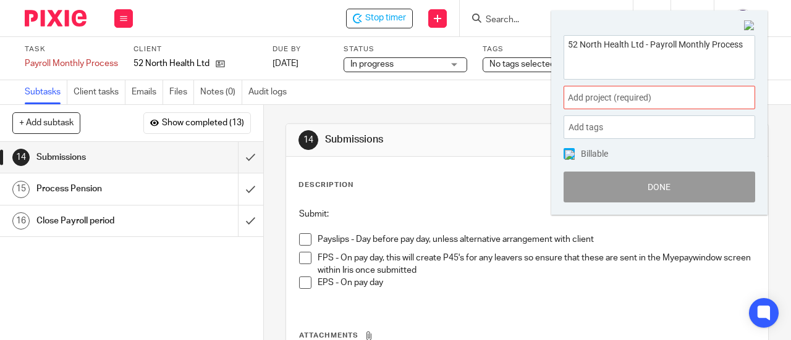
click at [629, 98] on span "Add project (required) :" at bounding box center [646, 97] width 156 height 13
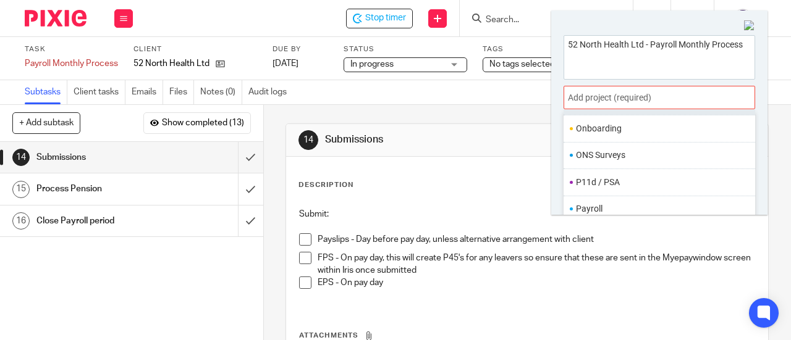
scroll to position [433, 0]
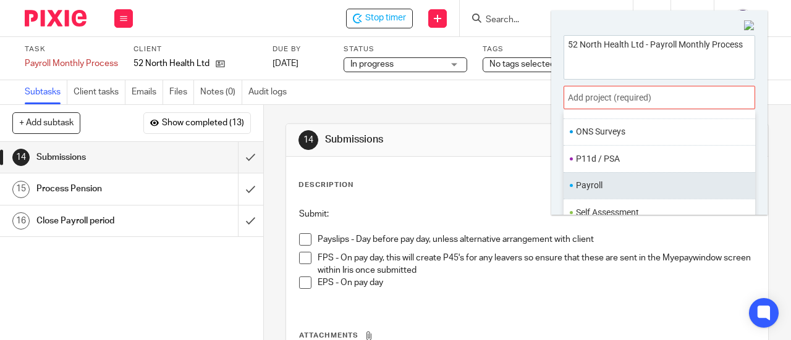
click at [623, 184] on li "Payroll" at bounding box center [656, 185] width 161 height 13
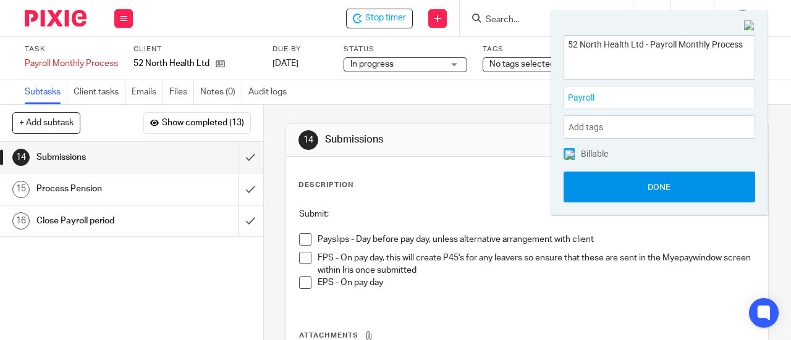
click at [624, 184] on button "Done" at bounding box center [659, 187] width 192 height 31
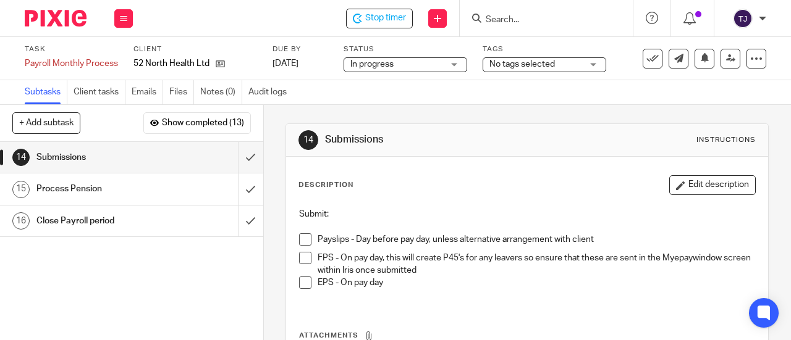
click at [304, 239] on span at bounding box center [305, 240] width 12 height 12
click at [382, 23] on span "Stop timer" at bounding box center [385, 18] width 41 height 13
click at [525, 17] on input "Search" at bounding box center [539, 20] width 111 height 11
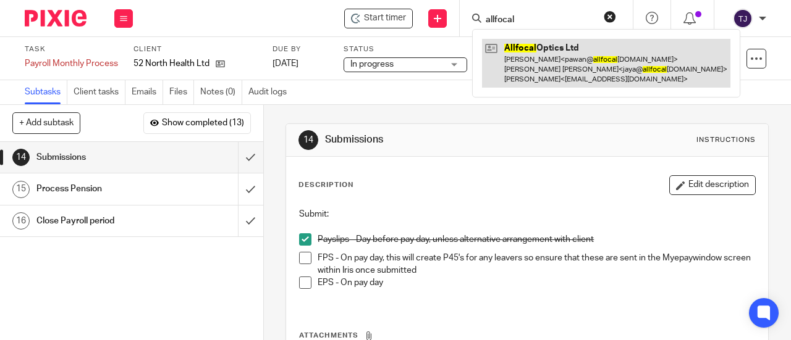
type input "allfocal"
click at [556, 44] on link at bounding box center [606, 63] width 248 height 49
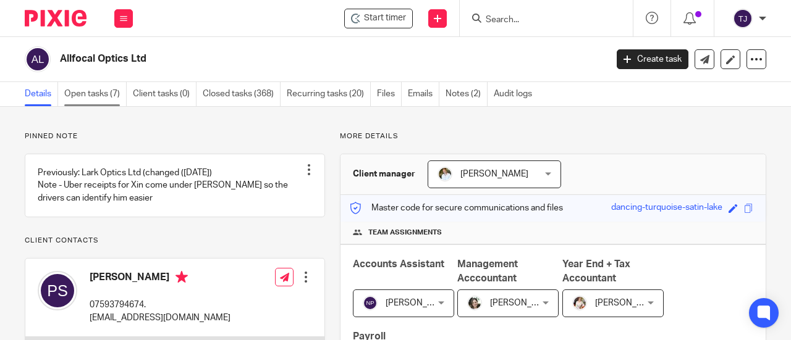
click at [110, 97] on link "Open tasks (7)" at bounding box center [95, 94] width 62 height 24
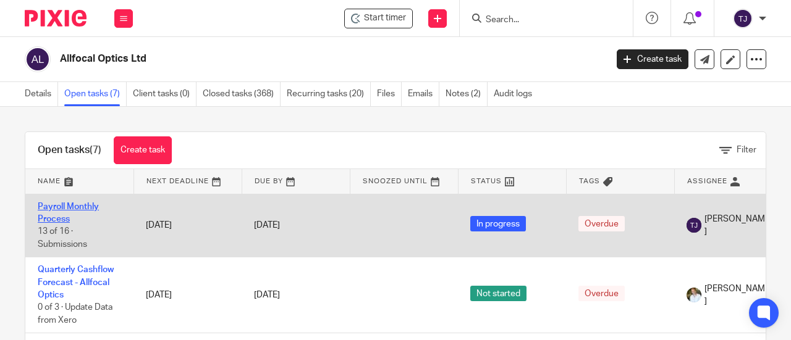
click at [93, 206] on link "Payroll Monthly Process" at bounding box center [68, 213] width 61 height 21
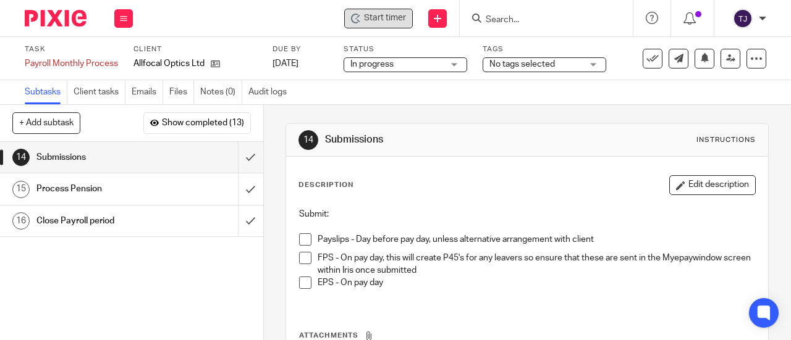
click at [382, 20] on span "Start timer" at bounding box center [385, 18] width 42 height 13
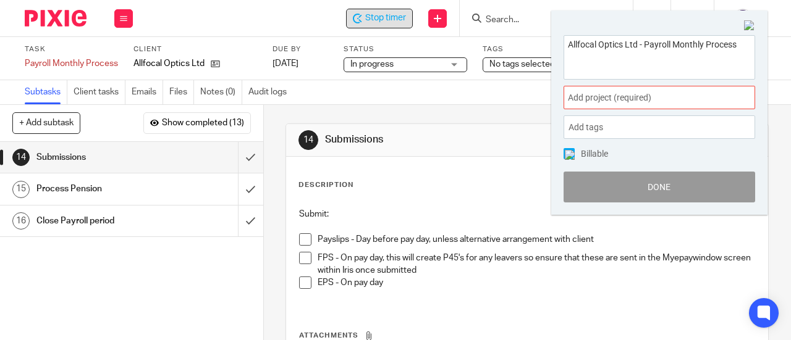
click at [636, 103] on span "Add project (required) :" at bounding box center [646, 97] width 156 height 13
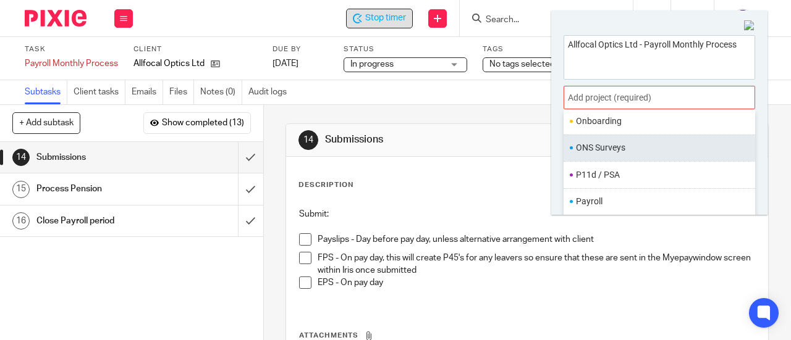
scroll to position [433, 0]
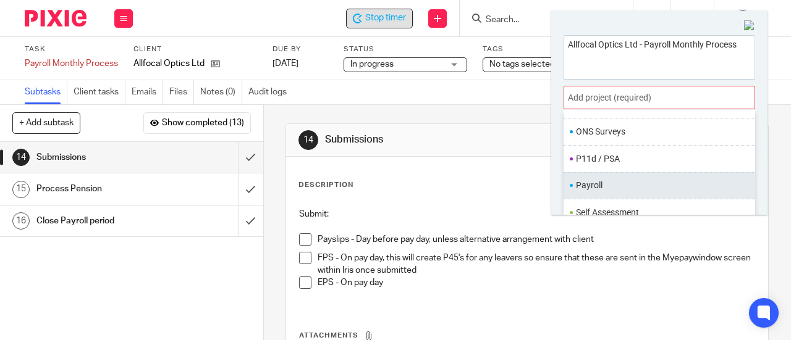
click at [638, 179] on li "Payroll" at bounding box center [656, 185] width 161 height 13
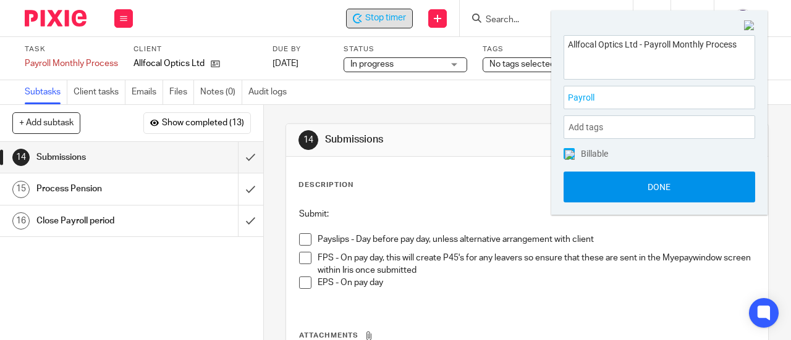
click at [641, 195] on button "Done" at bounding box center [659, 187] width 192 height 31
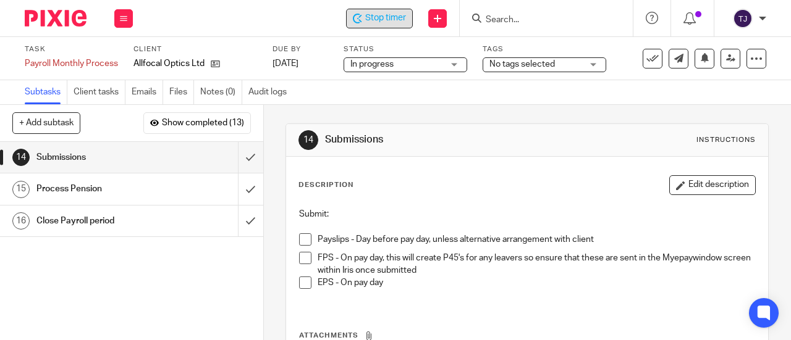
click at [299, 240] on span at bounding box center [305, 240] width 12 height 12
click at [395, 17] on span "Stop timer" at bounding box center [385, 18] width 41 height 13
click at [507, 20] on input "Search" at bounding box center [539, 20] width 111 height 11
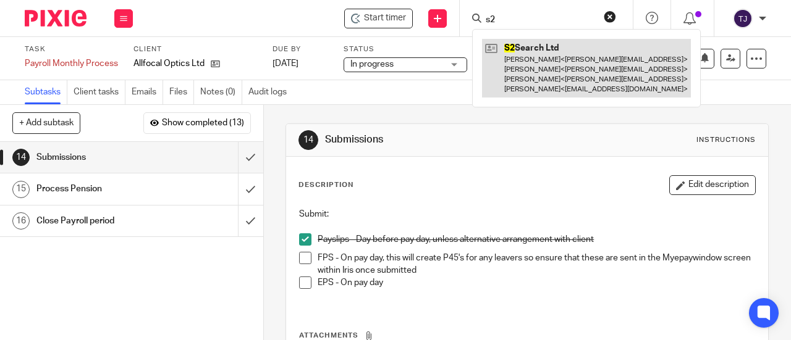
type input "s2"
click at [507, 48] on link at bounding box center [586, 68] width 209 height 59
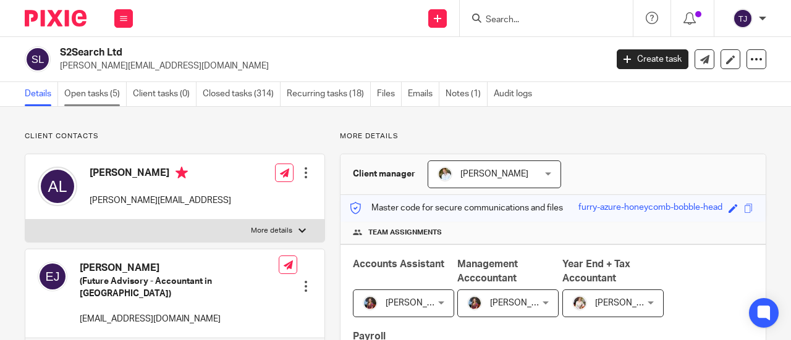
click at [82, 97] on link "Open tasks (5)" at bounding box center [95, 94] width 62 height 24
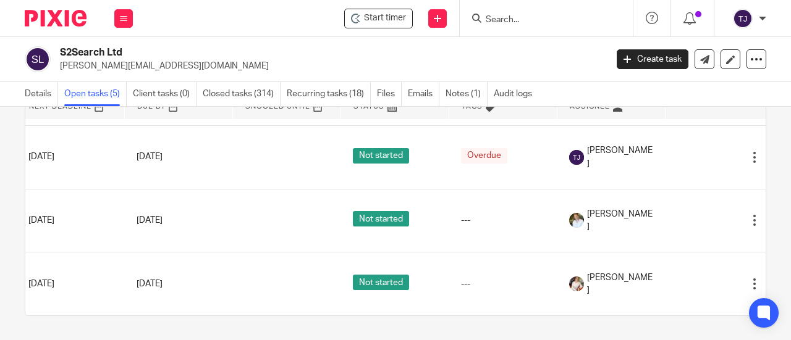
scroll to position [116, 153]
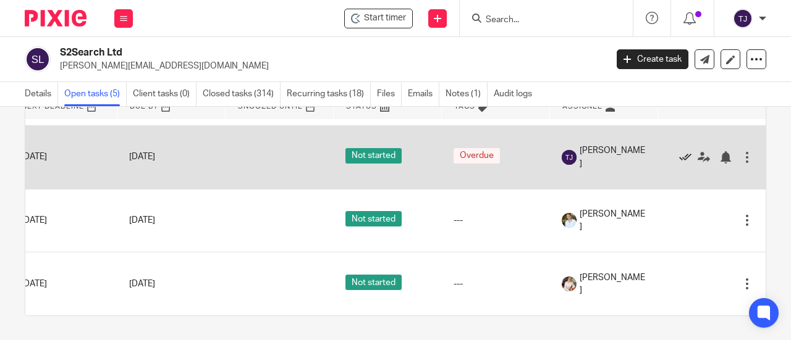
click at [679, 151] on icon at bounding box center [685, 157] width 12 height 12
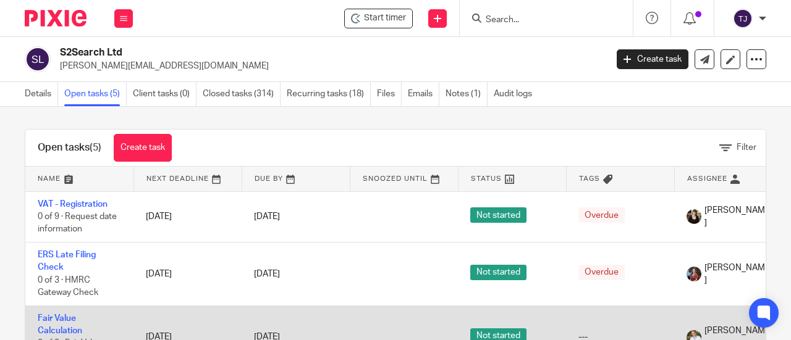
scroll to position [0, 0]
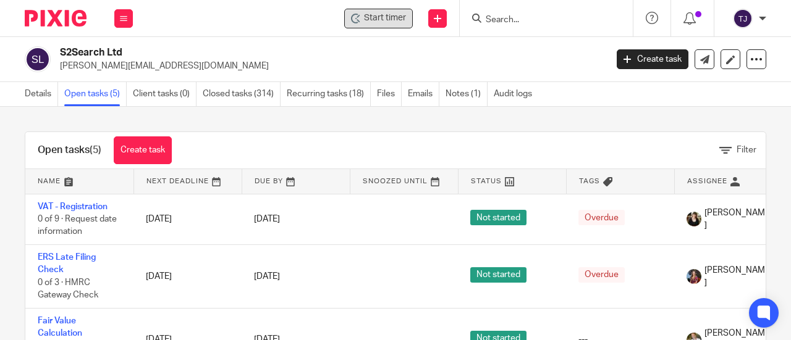
click at [377, 18] on span "Start timer" at bounding box center [385, 18] width 42 height 13
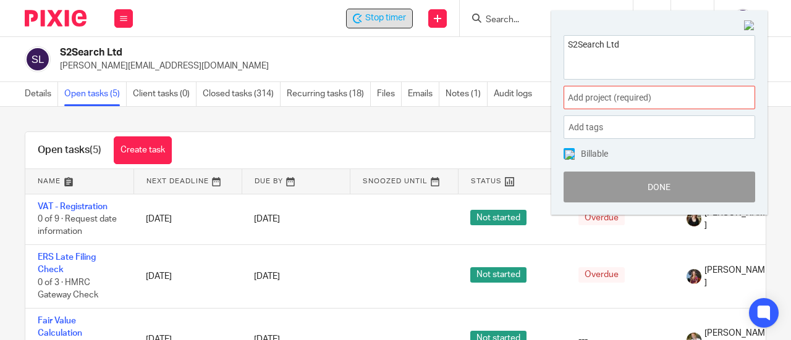
click at [618, 99] on span "Add project (required) :" at bounding box center [646, 97] width 156 height 13
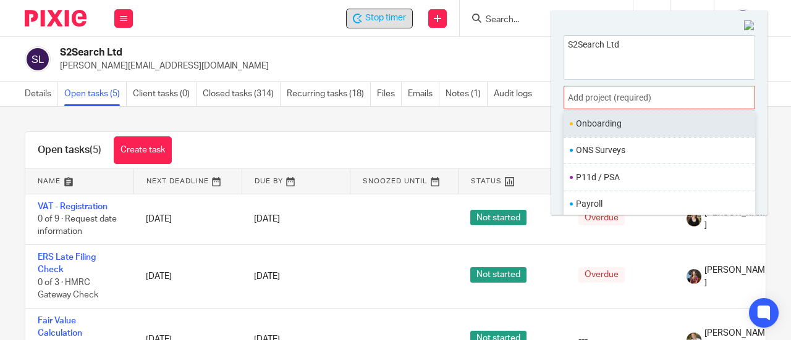
scroll to position [454, 0]
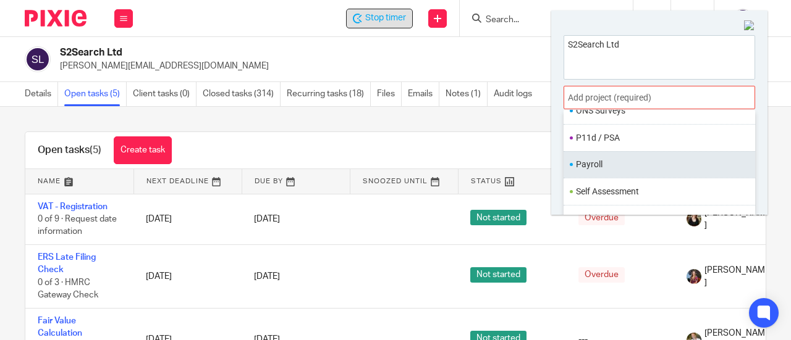
click at [600, 159] on li "Payroll" at bounding box center [656, 164] width 161 height 13
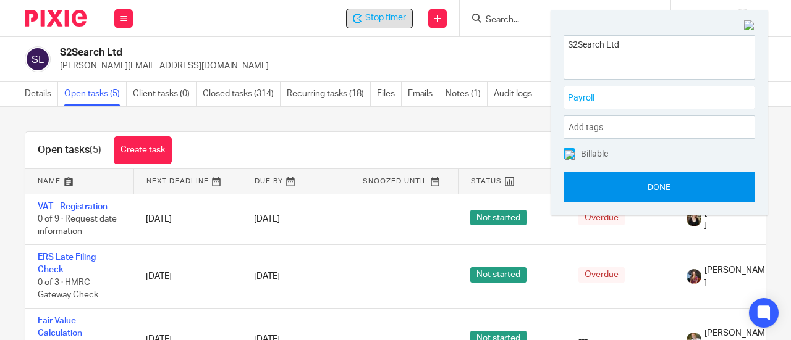
click at [610, 186] on button "Done" at bounding box center [659, 187] width 192 height 31
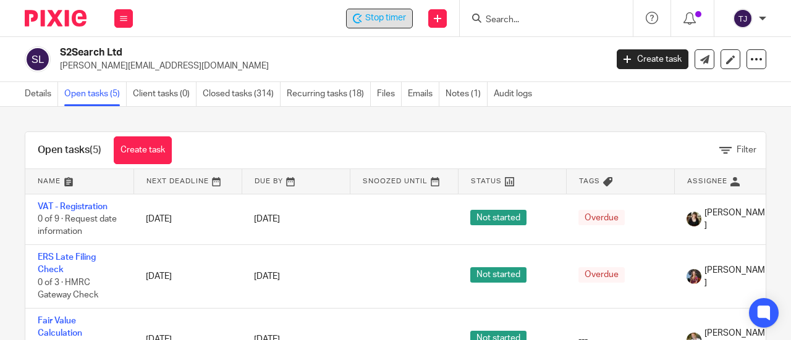
click at [377, 15] on span "Stop timer" at bounding box center [385, 18] width 41 height 13
click at [528, 22] on input "Search" at bounding box center [539, 20] width 111 height 11
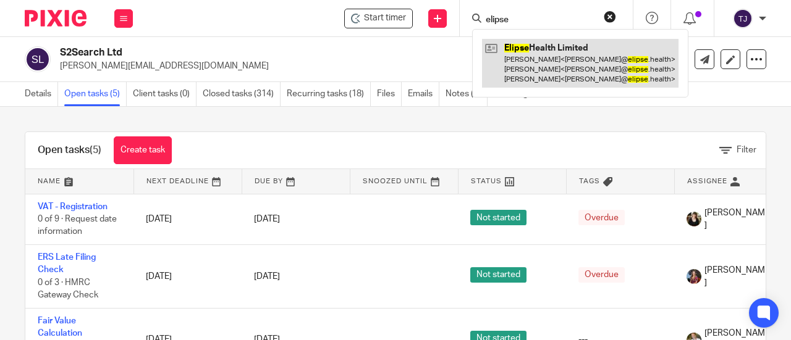
type input "elipse"
click at [521, 46] on link at bounding box center [580, 63] width 196 height 49
click at [519, 46] on link at bounding box center [580, 63] width 196 height 49
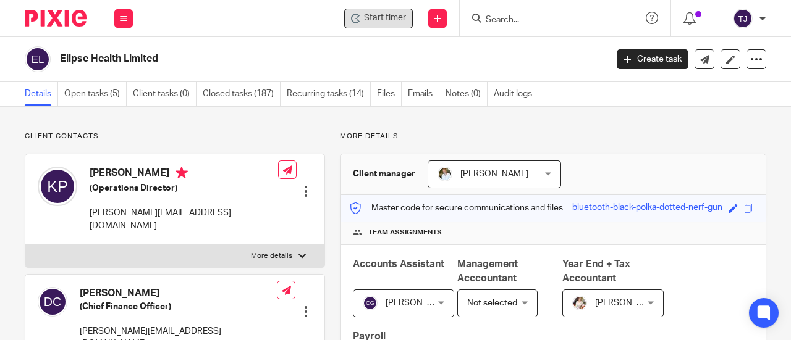
click at [395, 21] on span "Start timer" at bounding box center [385, 18] width 42 height 13
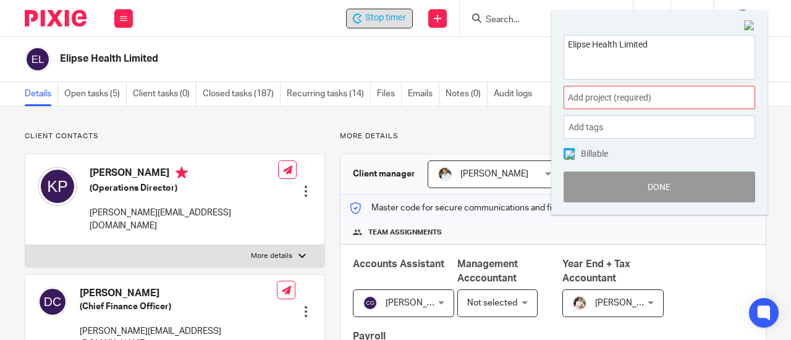
click at [630, 101] on span "Add project (required) :" at bounding box center [646, 97] width 156 height 13
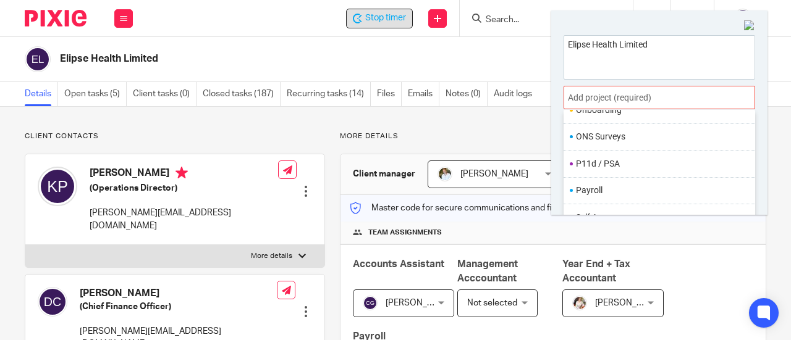
scroll to position [433, 0]
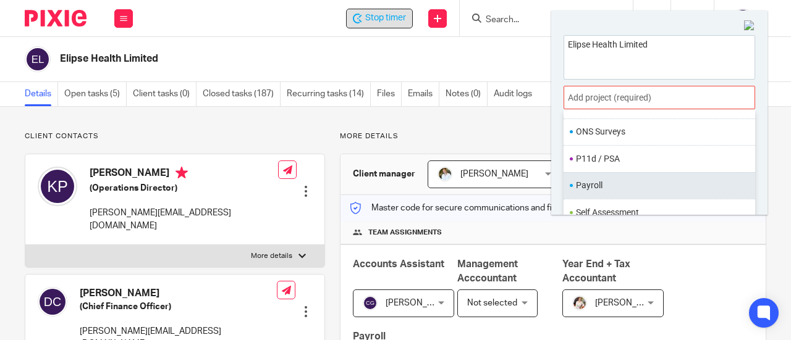
click at [629, 184] on li "Payroll" at bounding box center [656, 185] width 161 height 13
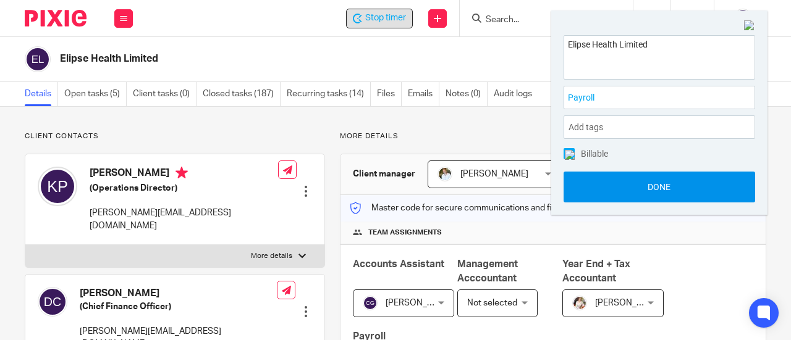
click at [629, 187] on button "Done" at bounding box center [659, 187] width 192 height 31
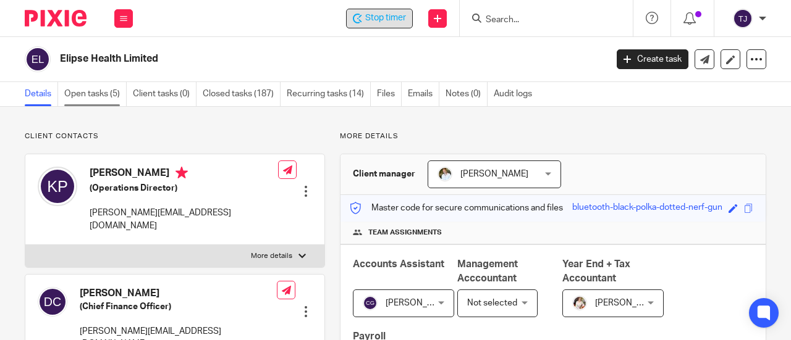
click at [96, 90] on link "Open tasks (5)" at bounding box center [95, 94] width 62 height 24
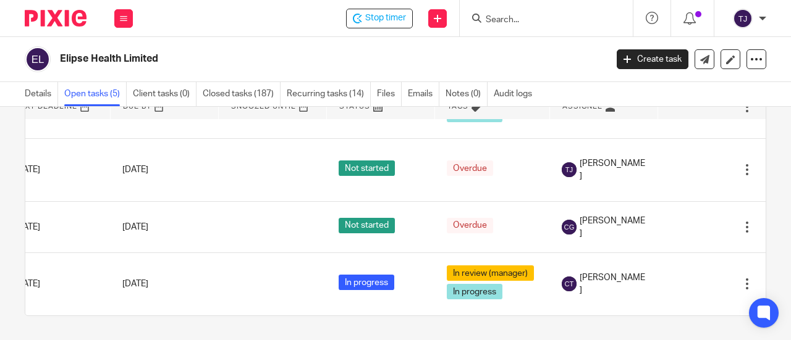
scroll to position [141, 159]
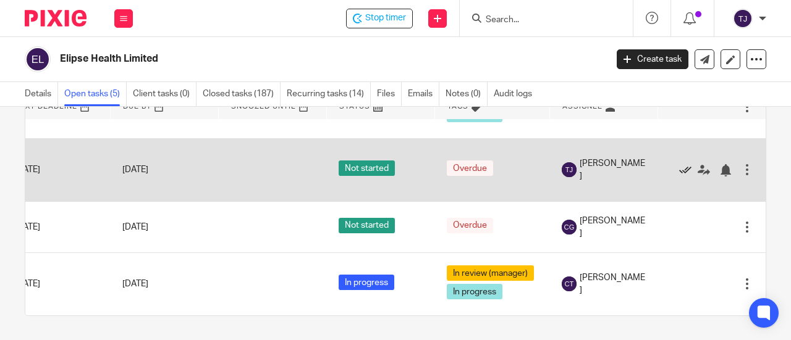
click at [679, 164] on icon at bounding box center [685, 170] width 12 height 12
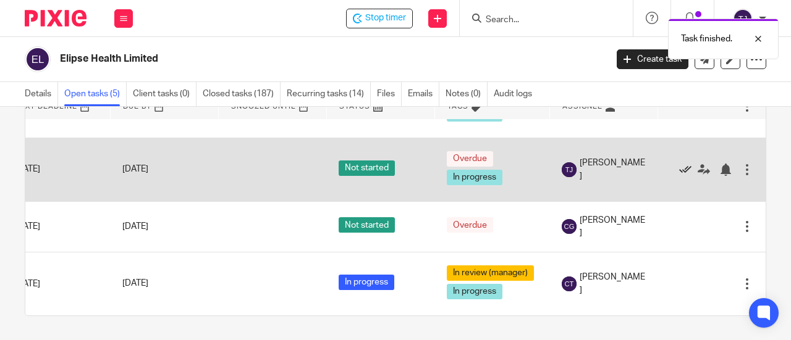
click at [679, 164] on icon at bounding box center [685, 170] width 12 height 12
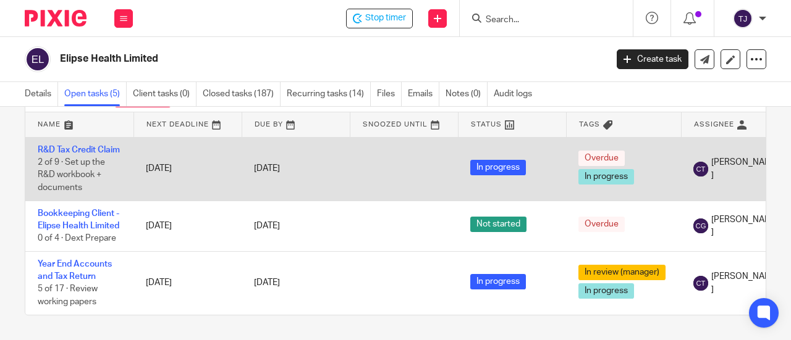
scroll to position [0, 0]
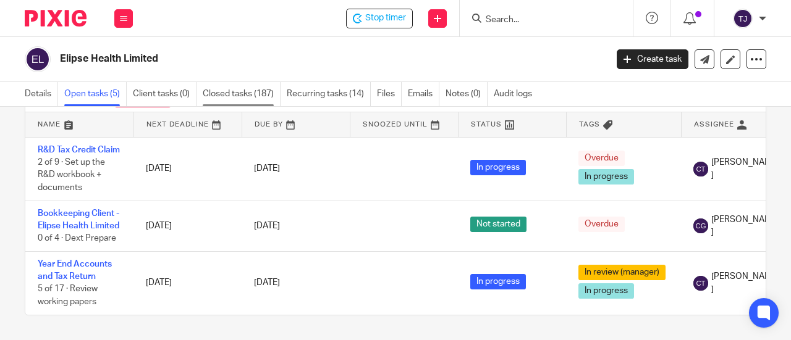
click at [231, 90] on link "Closed tasks (187)" at bounding box center [242, 94] width 78 height 24
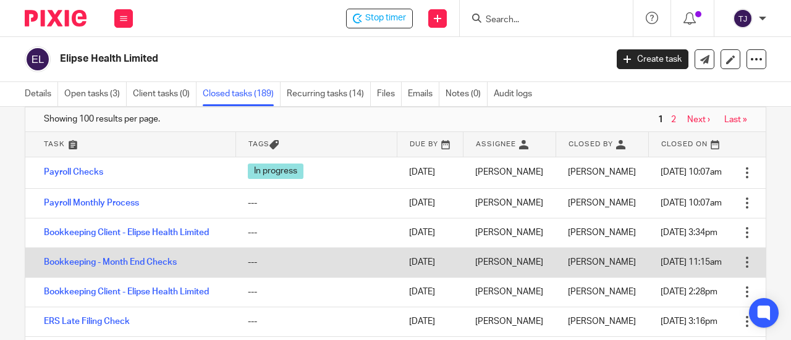
click at [741, 178] on div at bounding box center [747, 173] width 12 height 12
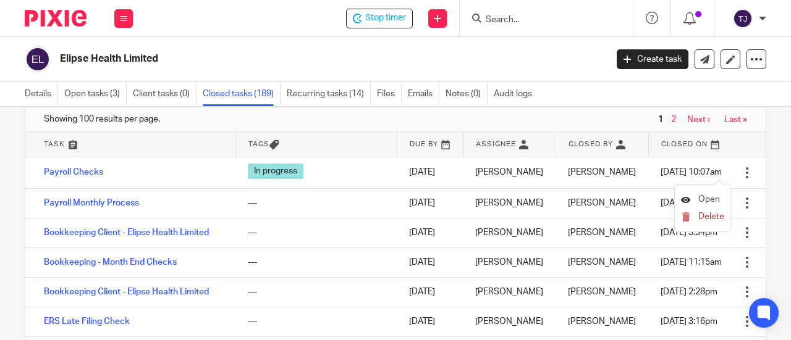
click at [712, 201] on span "Open" at bounding box center [709, 199] width 22 height 9
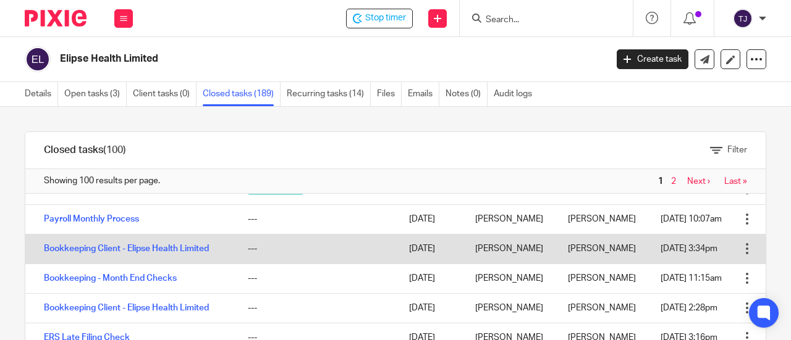
scroll to position [62, 0]
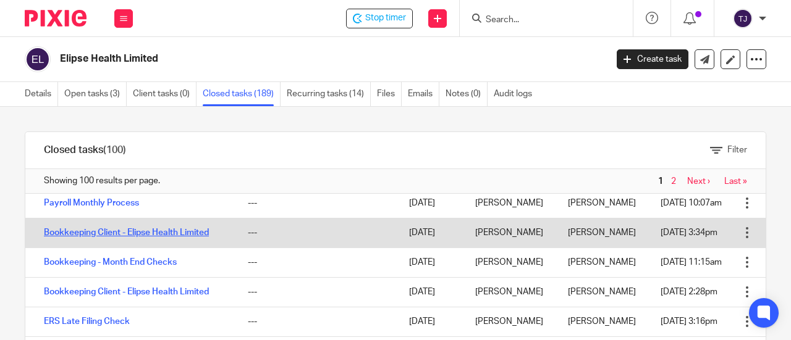
click at [62, 229] on link "Bookkeeping Client - Elipse Health Limited" at bounding box center [126, 233] width 165 height 9
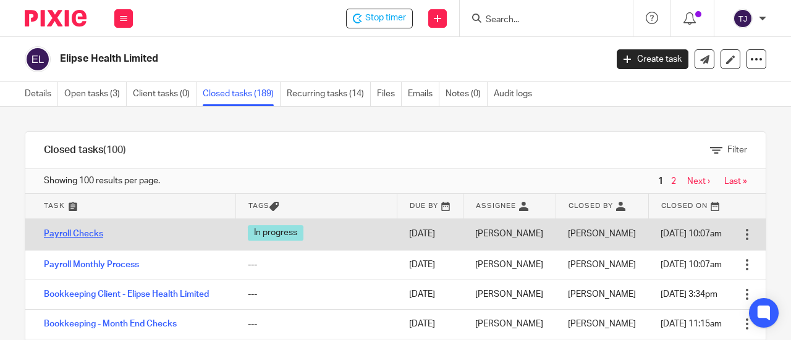
click at [96, 232] on link "Payroll Checks" at bounding box center [73, 234] width 59 height 9
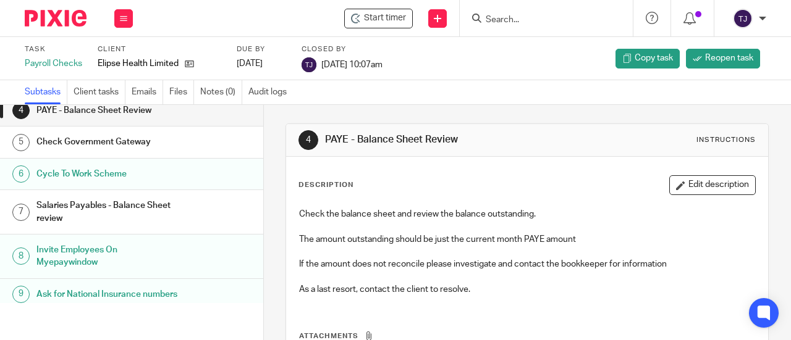
scroll to position [123, 0]
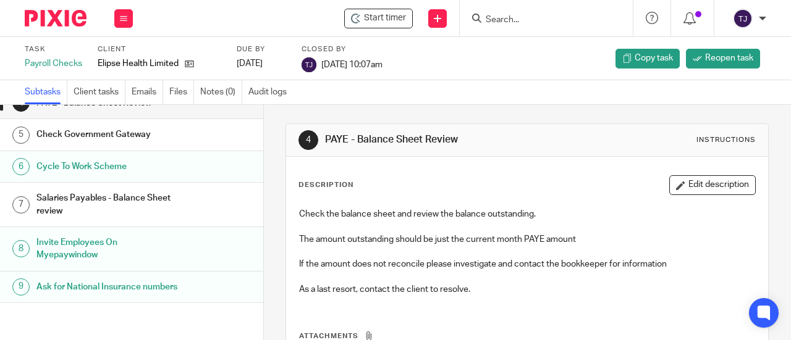
click at [238, 189] on div "Salaries Payables - Balance Sheet review" at bounding box center [143, 205] width 214 height 32
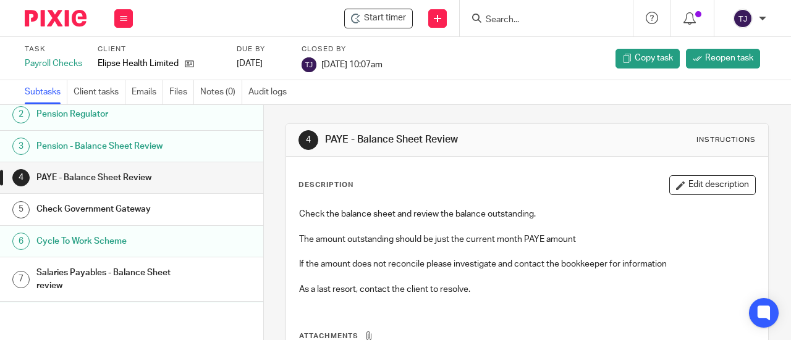
scroll to position [0, 0]
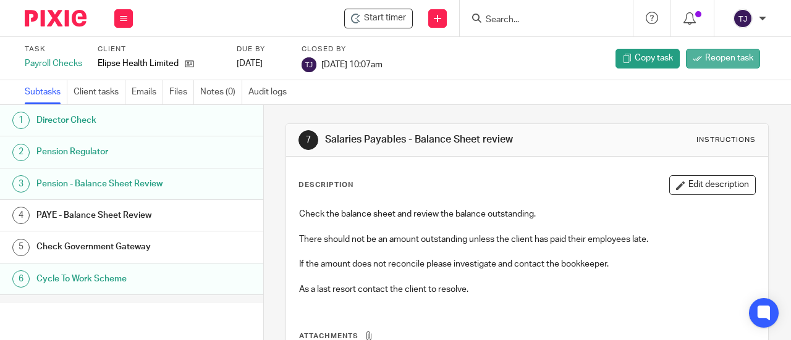
click at [722, 57] on span "Reopen task" at bounding box center [729, 58] width 48 height 12
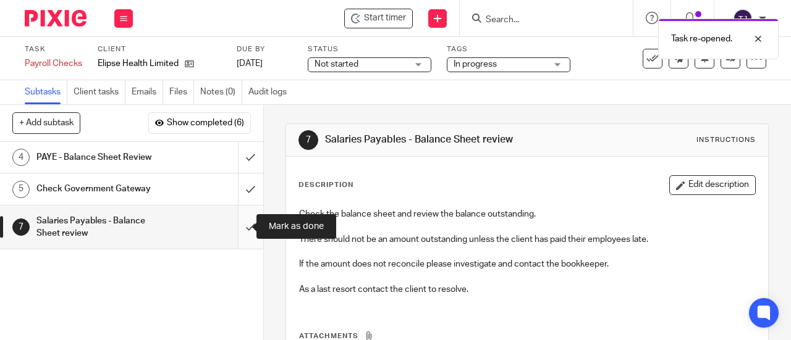
click at [237, 226] on input "submit" at bounding box center [131, 228] width 263 height 44
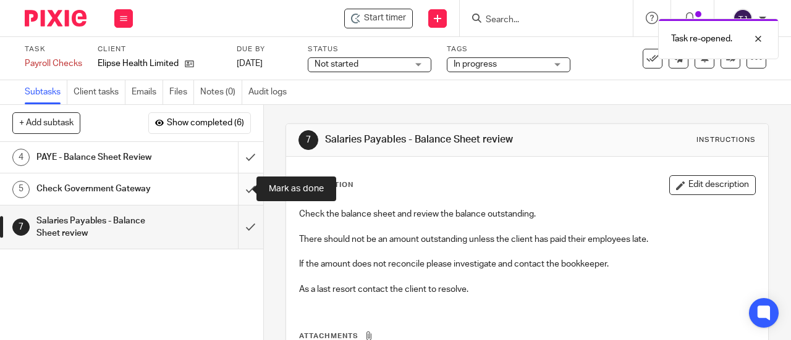
drag, startPoint x: 235, startPoint y: 194, endPoint x: 234, endPoint y: 182, distance: 11.8
click at [234, 190] on input "submit" at bounding box center [131, 189] width 263 height 31
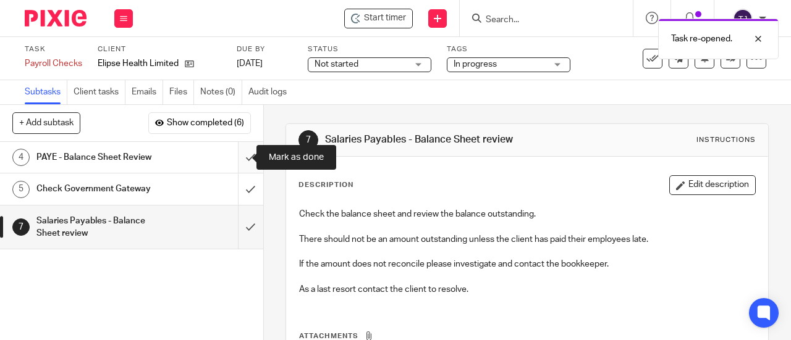
click at [233, 159] on input "submit" at bounding box center [131, 157] width 263 height 31
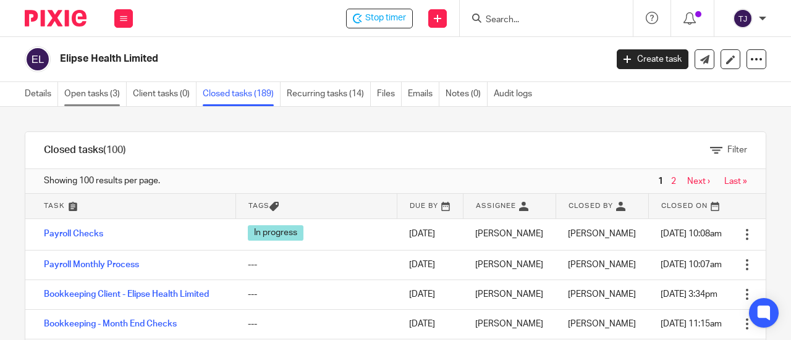
click at [85, 93] on link "Open tasks (3)" at bounding box center [95, 94] width 62 height 24
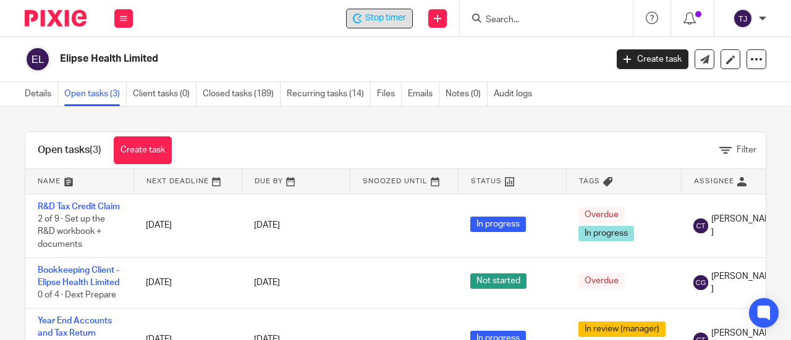
click at [389, 18] on span "Stop timer" at bounding box center [385, 18] width 41 height 13
click at [346, 49] on div "Elipse Health Limited" at bounding box center [311, 59] width 573 height 26
click at [345, 74] on div "Elipse Health Limited Create task Update from Companies House Export data Merge…" at bounding box center [395, 59] width 791 height 45
click at [304, 30] on div "Start timer Send new email Create task Add client Get Support Contact via email…" at bounding box center [468, 18] width 646 height 36
click at [518, 19] on input "Search" at bounding box center [539, 20] width 111 height 11
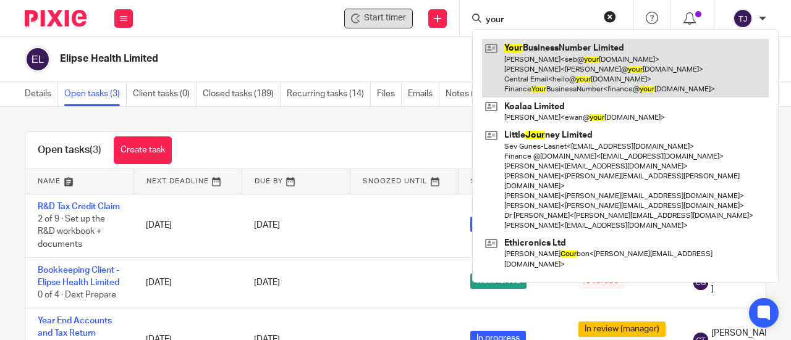
type input "your"
click at [536, 49] on link at bounding box center [625, 68] width 287 height 59
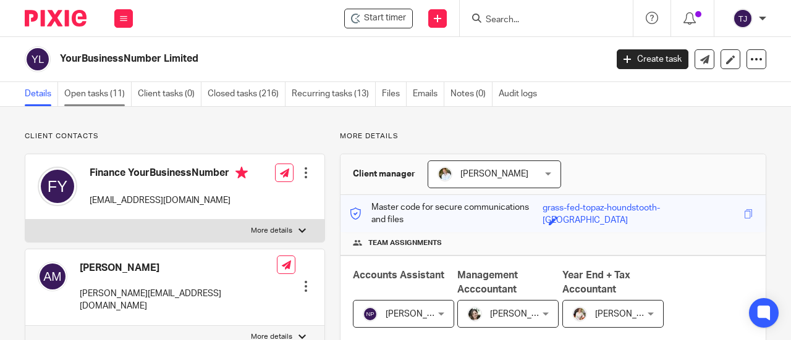
click at [93, 95] on link "Open tasks (11)" at bounding box center [97, 94] width 67 height 24
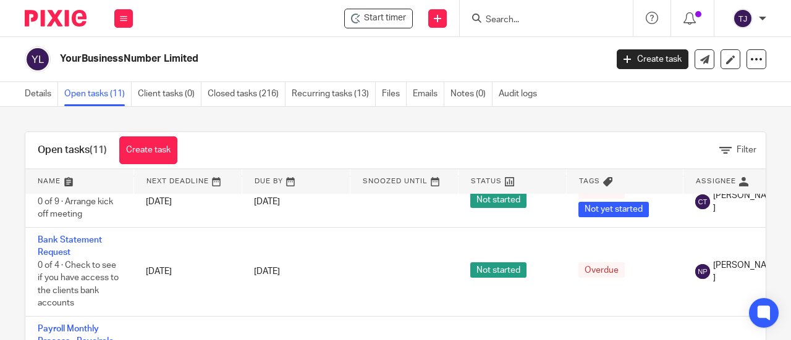
scroll to position [371, 0]
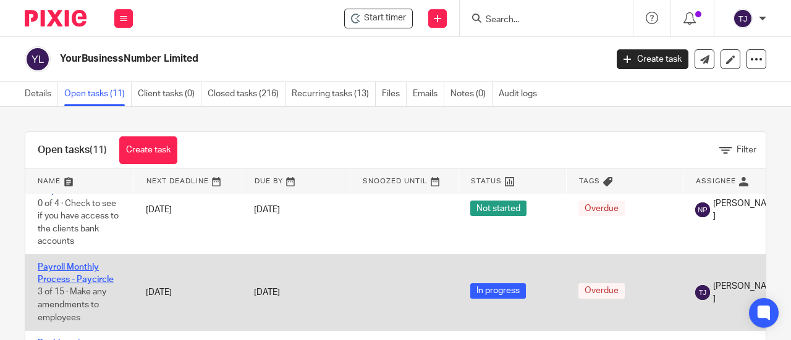
click at [90, 279] on link "Payroll Monthly Process - Paycircle" at bounding box center [76, 273] width 76 height 21
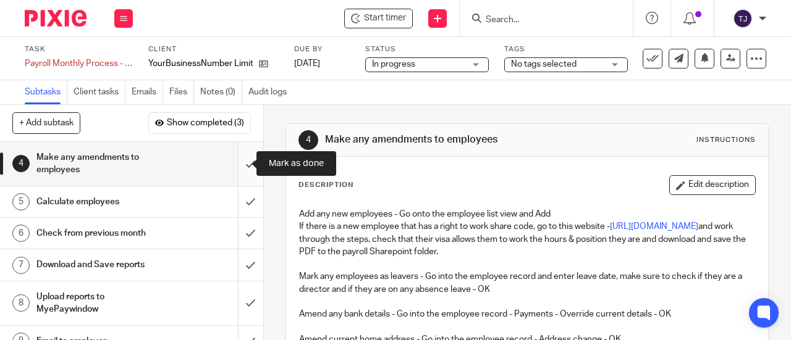
click at [241, 162] on input "submit" at bounding box center [131, 164] width 263 height 44
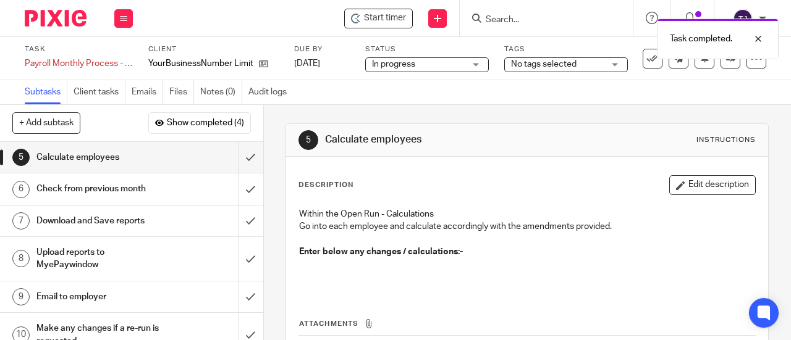
click at [398, 21] on div "Task completed." at bounding box center [586, 35] width 383 height 47
click at [385, 15] on span "Start timer" at bounding box center [385, 18] width 42 height 13
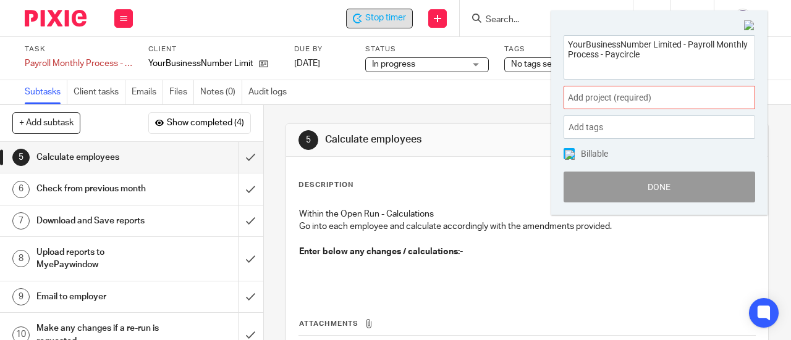
click at [578, 98] on span "Add project (required) :" at bounding box center [646, 97] width 156 height 13
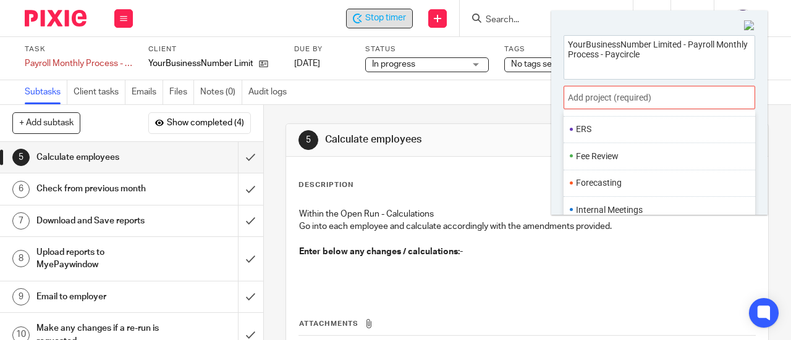
scroll to position [454, 0]
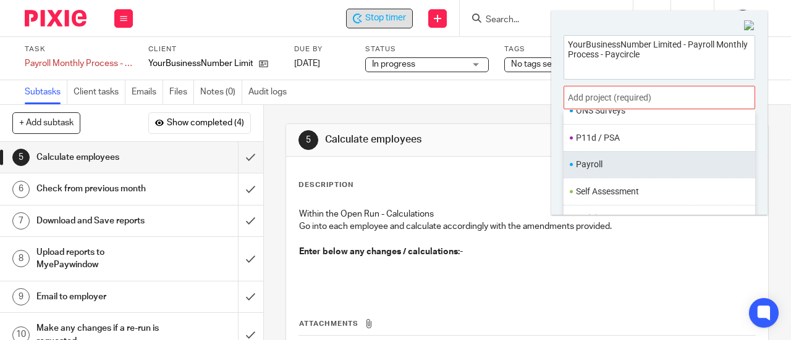
click at [608, 158] on li "Payroll" at bounding box center [656, 164] width 161 height 13
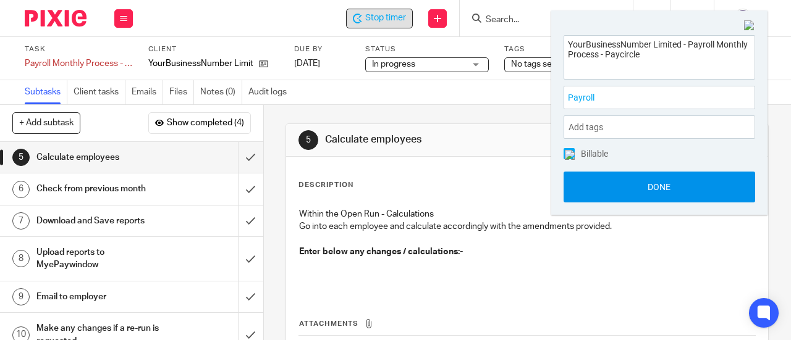
click at [624, 189] on button "Done" at bounding box center [659, 187] width 192 height 31
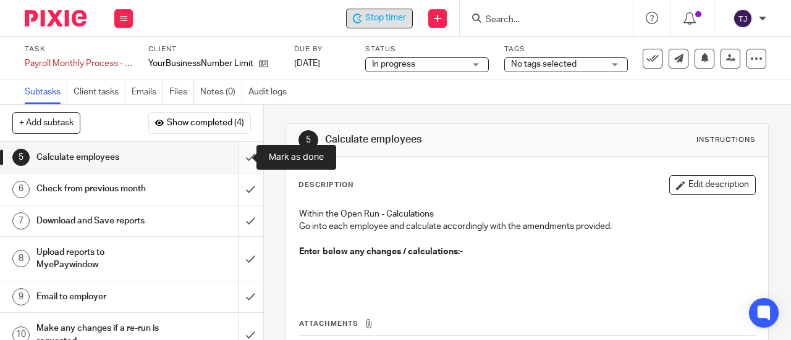
click at [242, 156] on input "submit" at bounding box center [131, 157] width 263 height 31
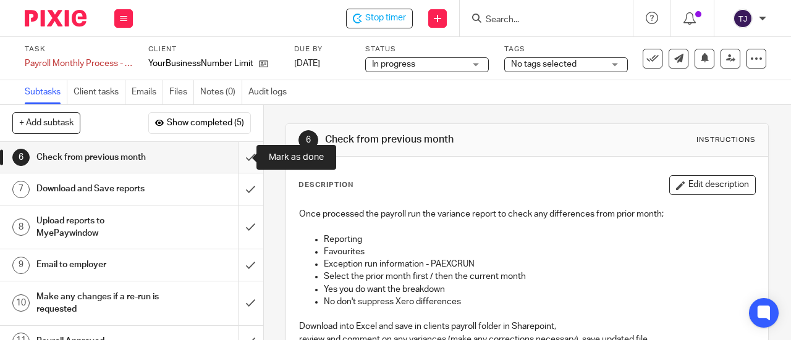
click at [238, 160] on input "submit" at bounding box center [131, 157] width 263 height 31
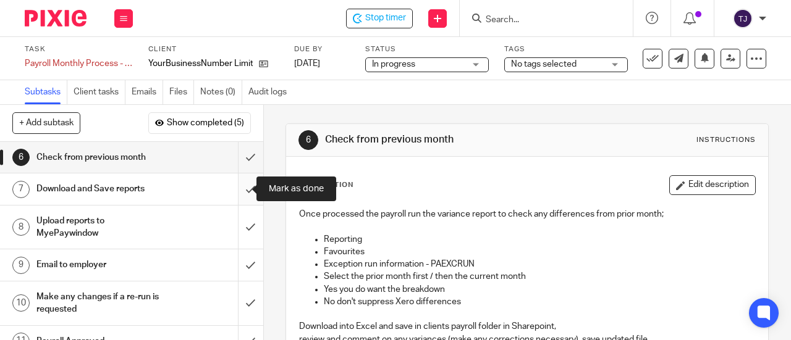
click at [241, 188] on input "submit" at bounding box center [131, 189] width 263 height 31
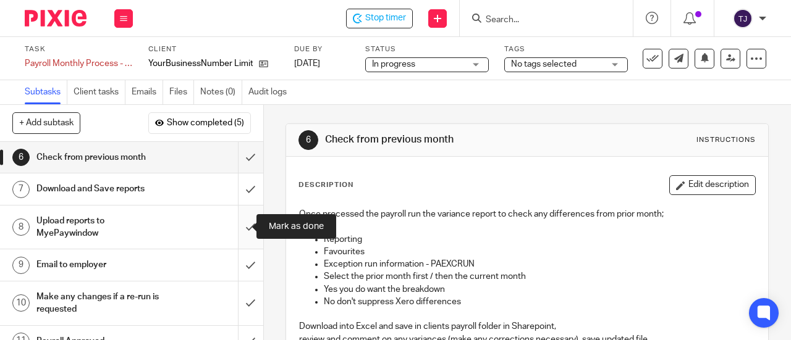
click at [242, 227] on input "submit" at bounding box center [131, 228] width 263 height 44
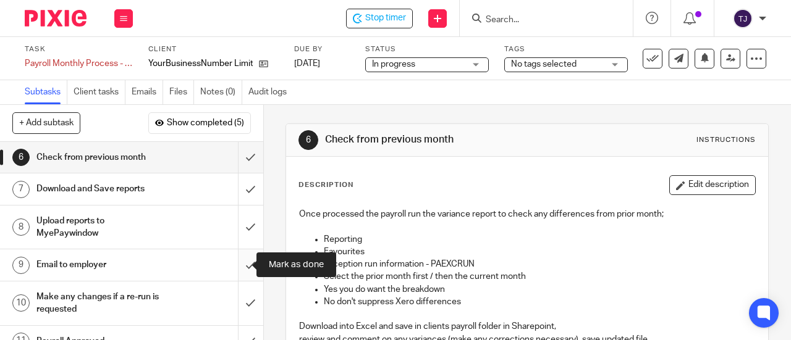
click at [242, 265] on input "submit" at bounding box center [131, 265] width 263 height 31
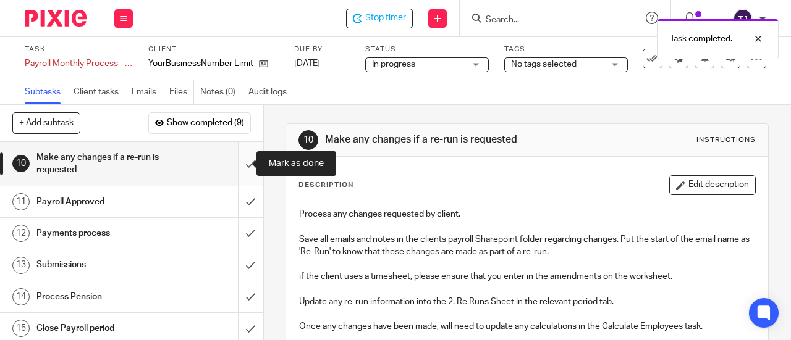
click at [236, 166] on input "submit" at bounding box center [131, 164] width 263 height 44
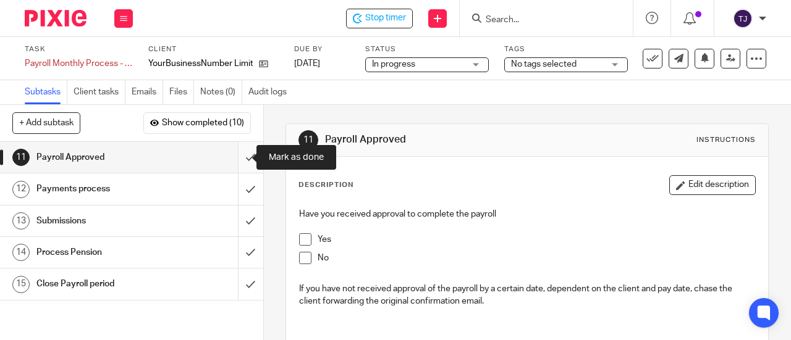
click at [236, 158] on input "submit" at bounding box center [131, 157] width 263 height 31
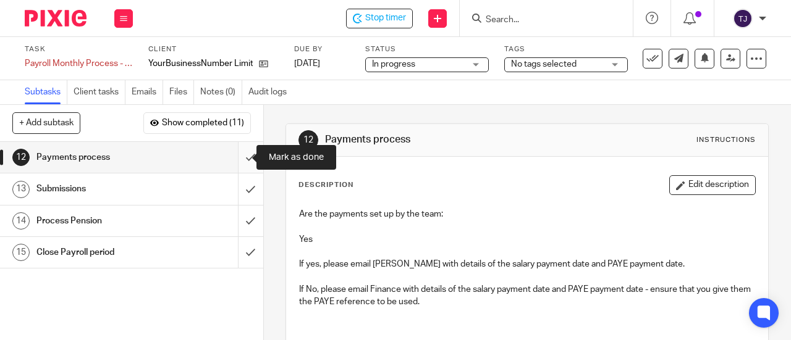
click at [236, 159] on input "submit" at bounding box center [131, 157] width 263 height 31
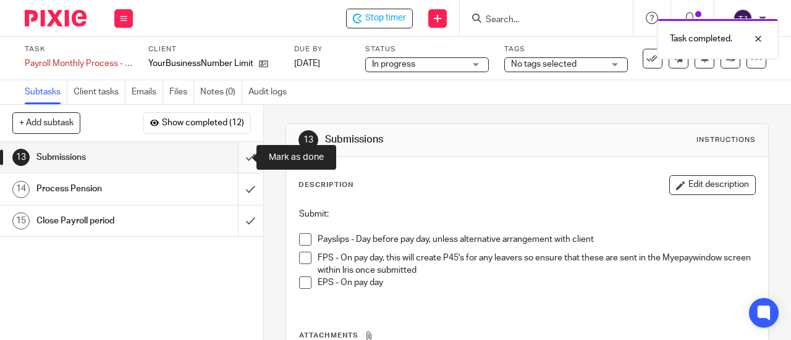
click at [238, 159] on input "submit" at bounding box center [131, 157] width 263 height 31
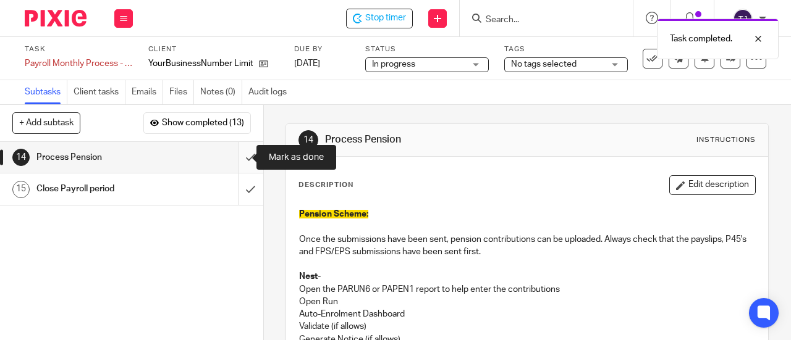
click at [237, 156] on input "submit" at bounding box center [131, 157] width 263 height 31
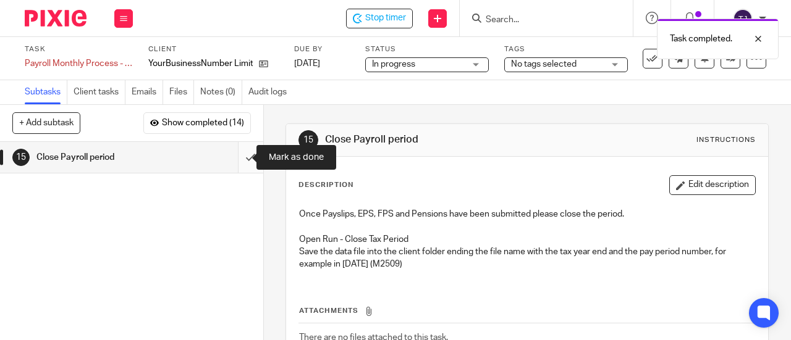
click at [238, 159] on input "submit" at bounding box center [131, 157] width 263 height 31
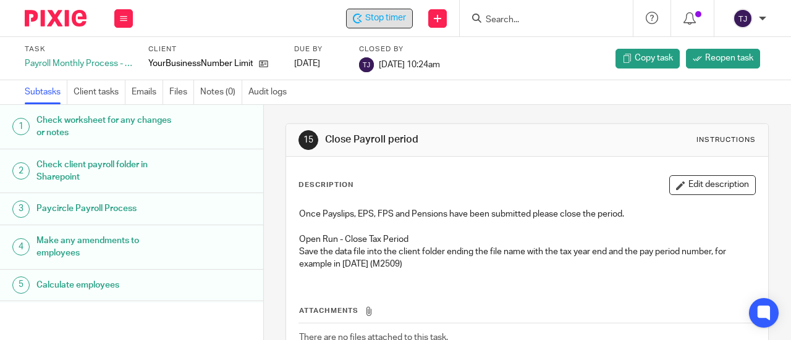
click at [383, 20] on span "Stop timer" at bounding box center [385, 18] width 41 height 13
